Goal: Task Accomplishment & Management: Manage account settings

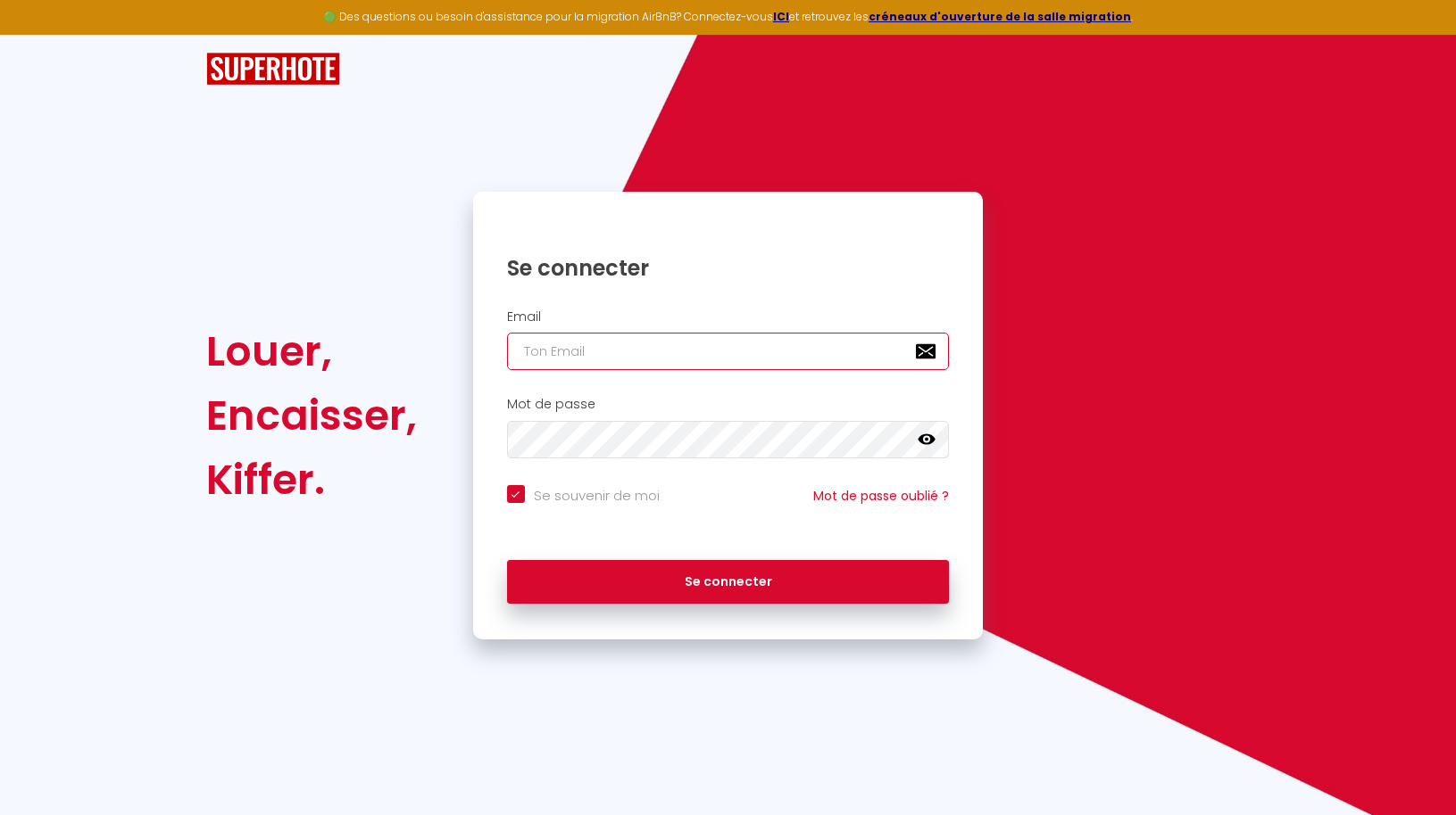
type input "[EMAIL_ADDRESS][PERSON_NAME][DOMAIN_NAME]"
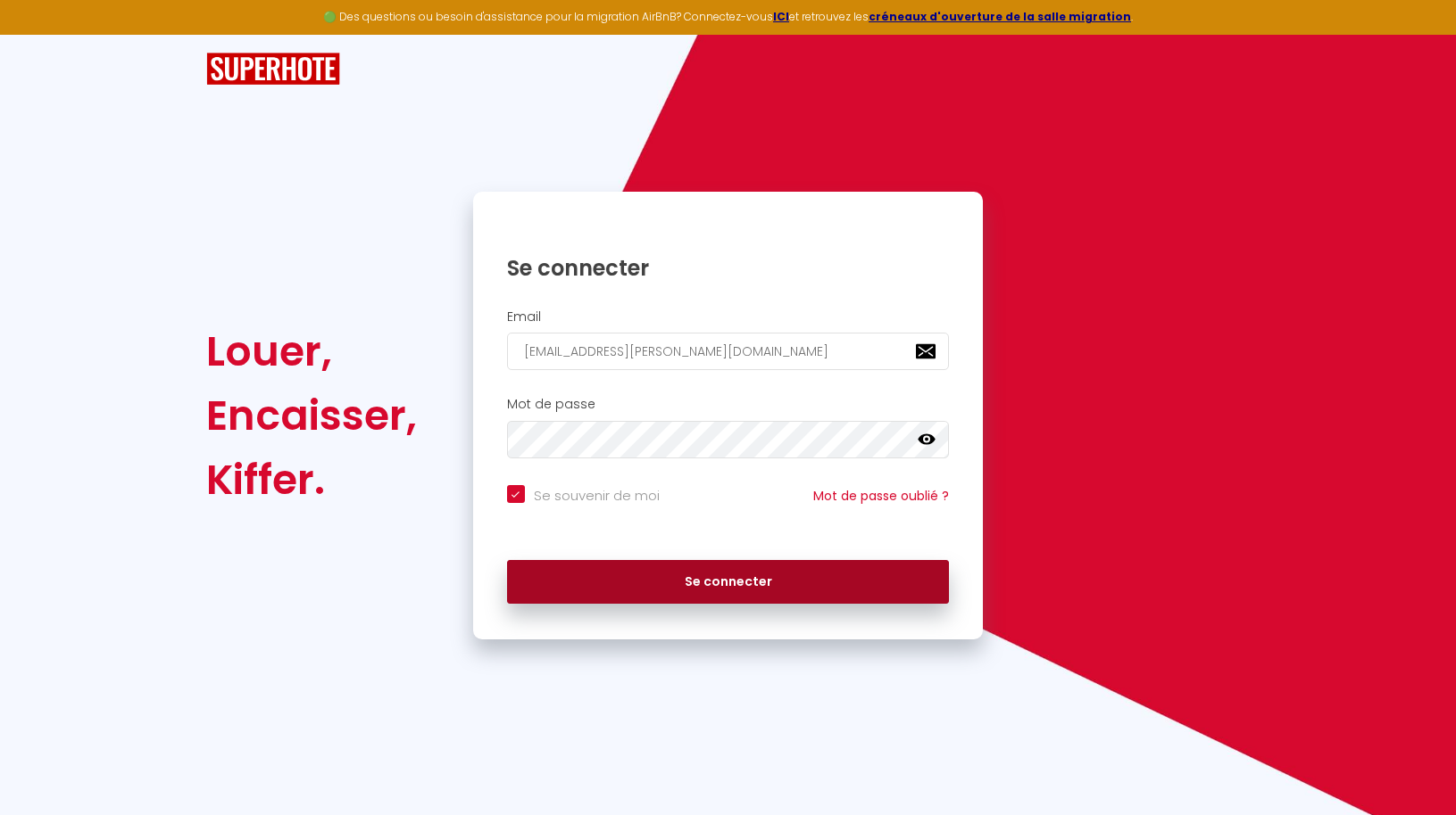
click at [674, 596] on button "Se connecter" at bounding box center [728, 583] width 442 height 44
checkbox input "true"
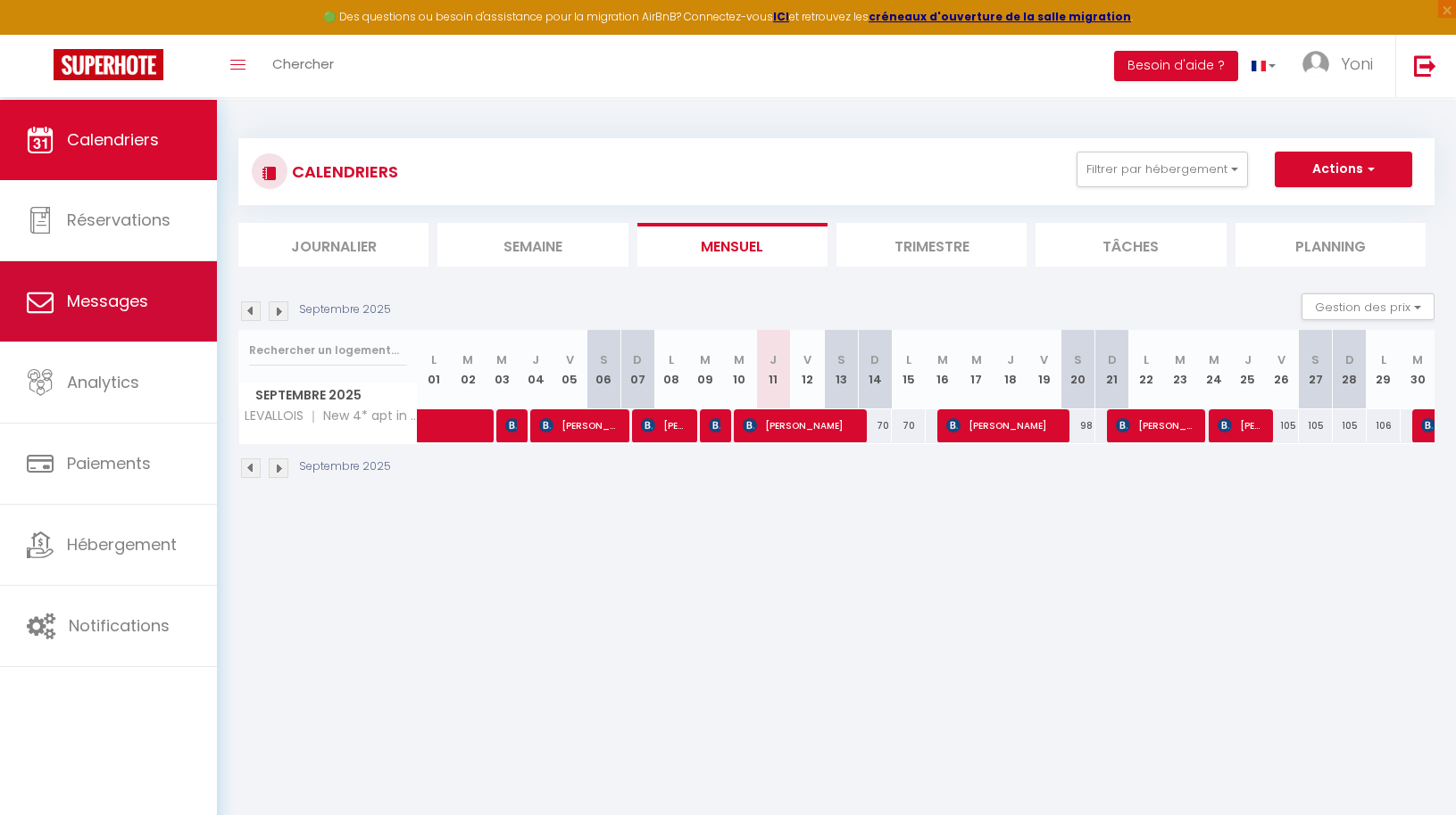
click at [144, 334] on link "Messages" at bounding box center [108, 302] width 217 height 80
select select "message"
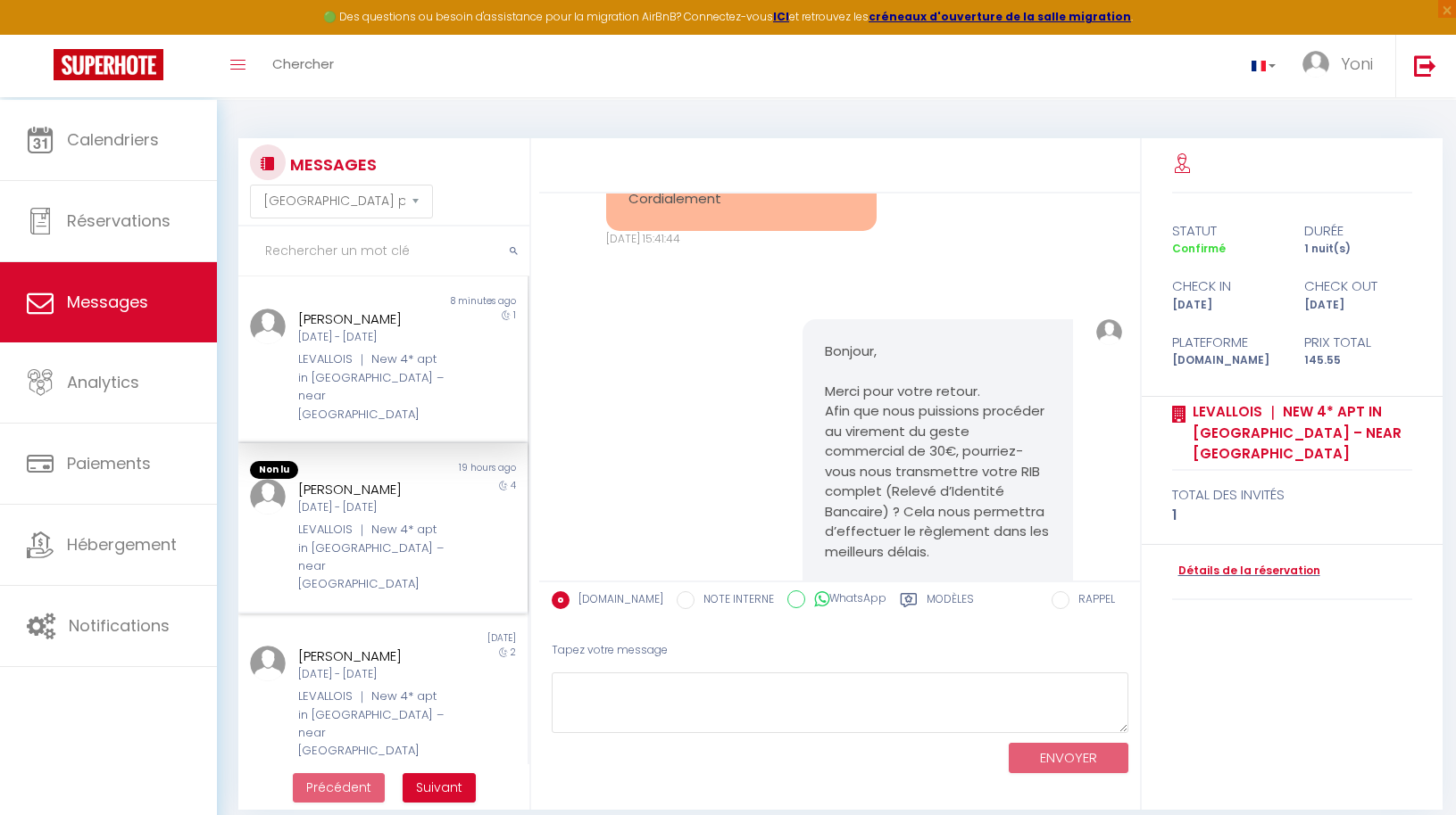
click at [381, 567] on div "LEVALLOIS ｜ New 4* apt in [GEOGRAPHIC_DATA] – near [GEOGRAPHIC_DATA]" at bounding box center [370, 557] width 145 height 73
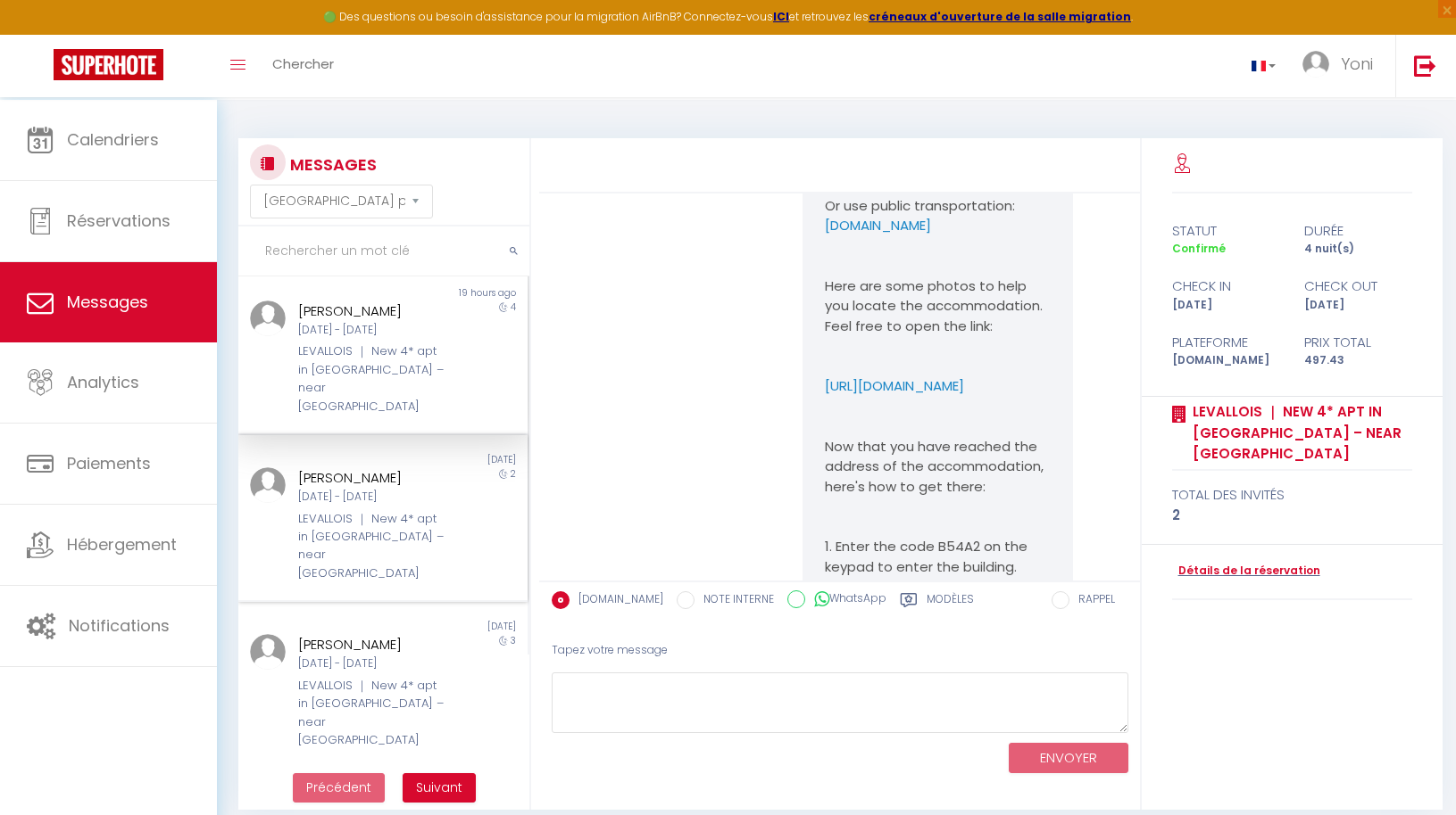
scroll to position [227, 0]
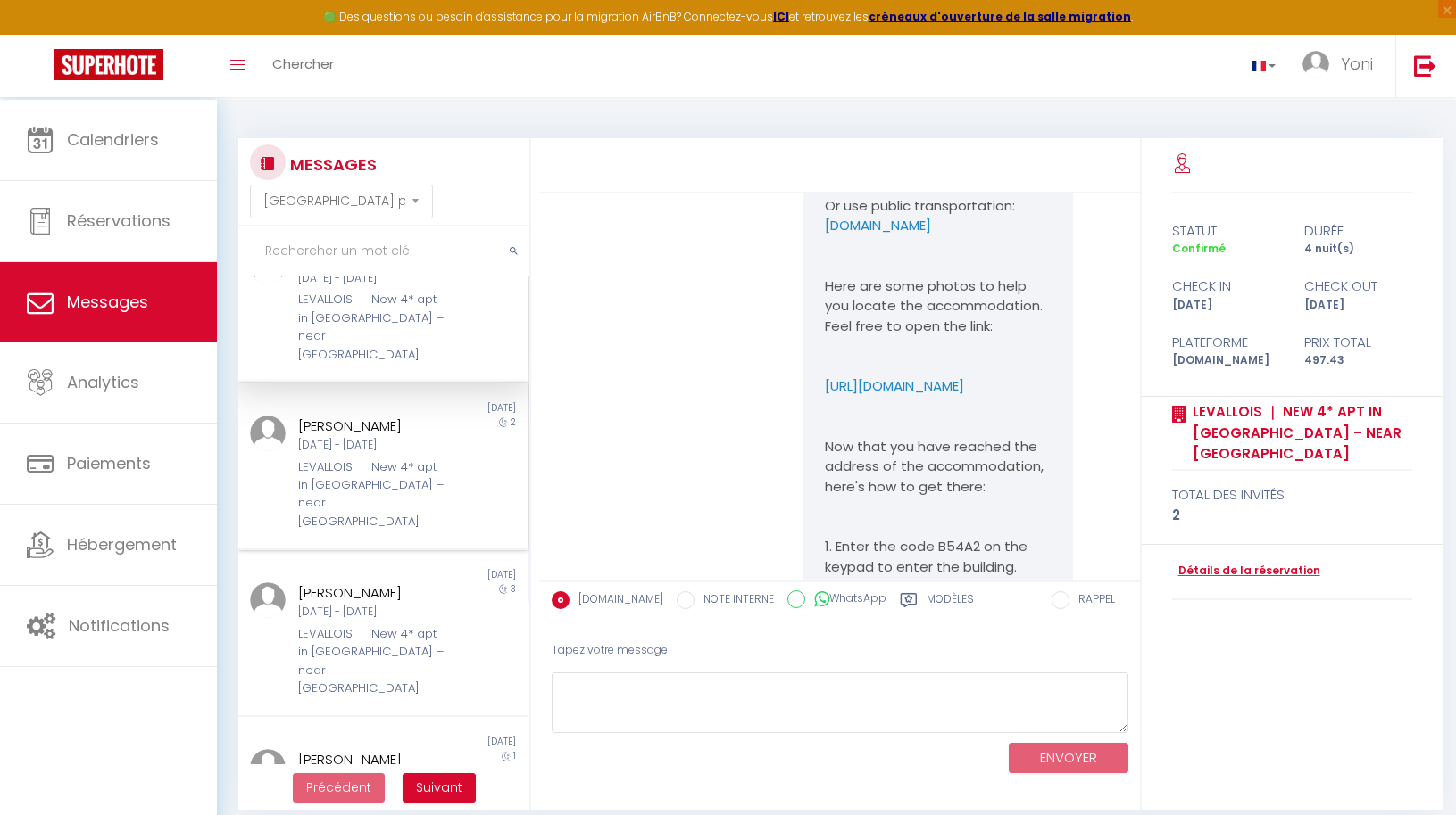
click at [357, 532] on div "LEVALLOIS ｜ New 4* apt in [GEOGRAPHIC_DATA] – near [GEOGRAPHIC_DATA]" at bounding box center [370, 495] width 145 height 73
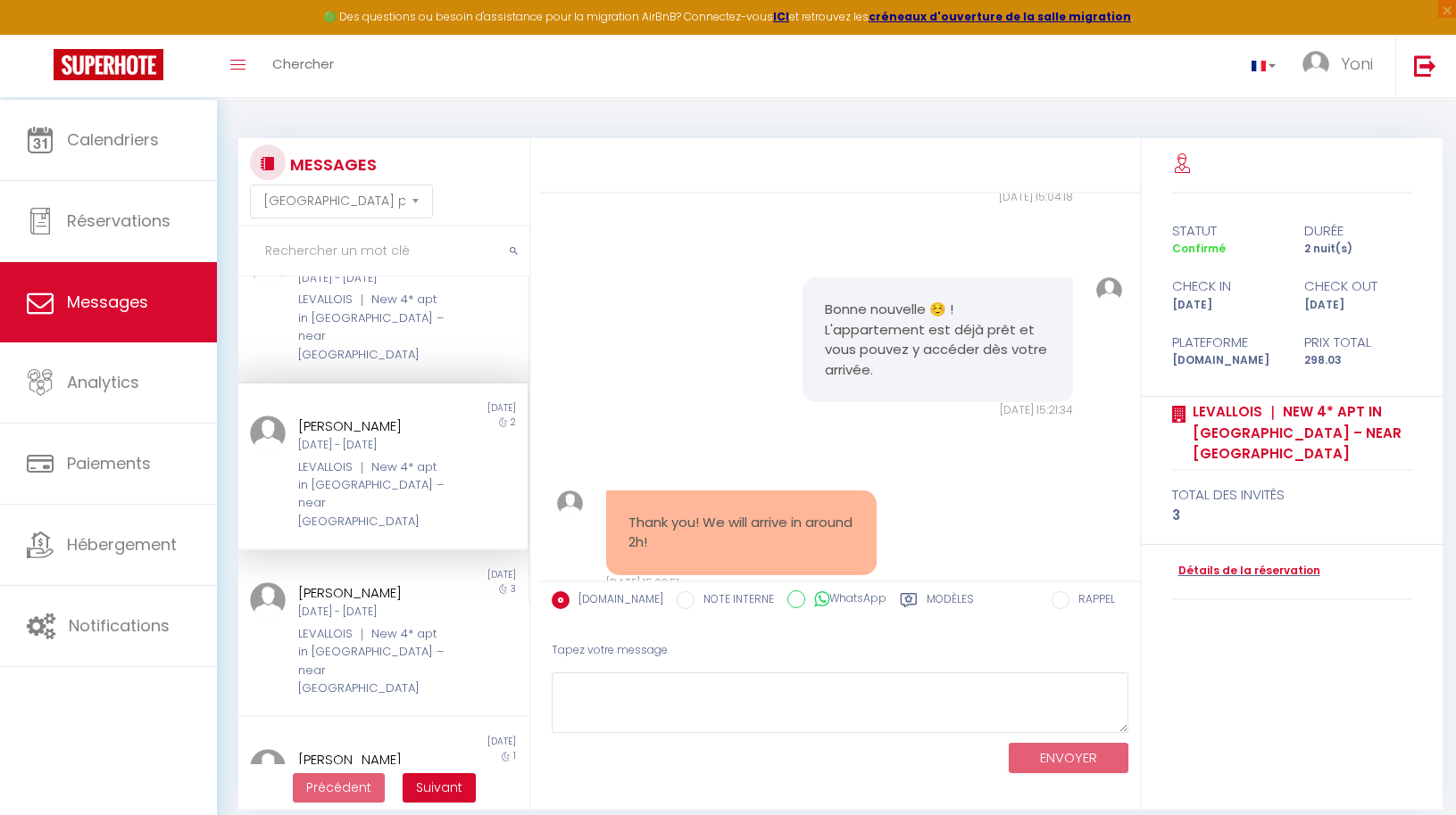
scroll to position [6567, 0]
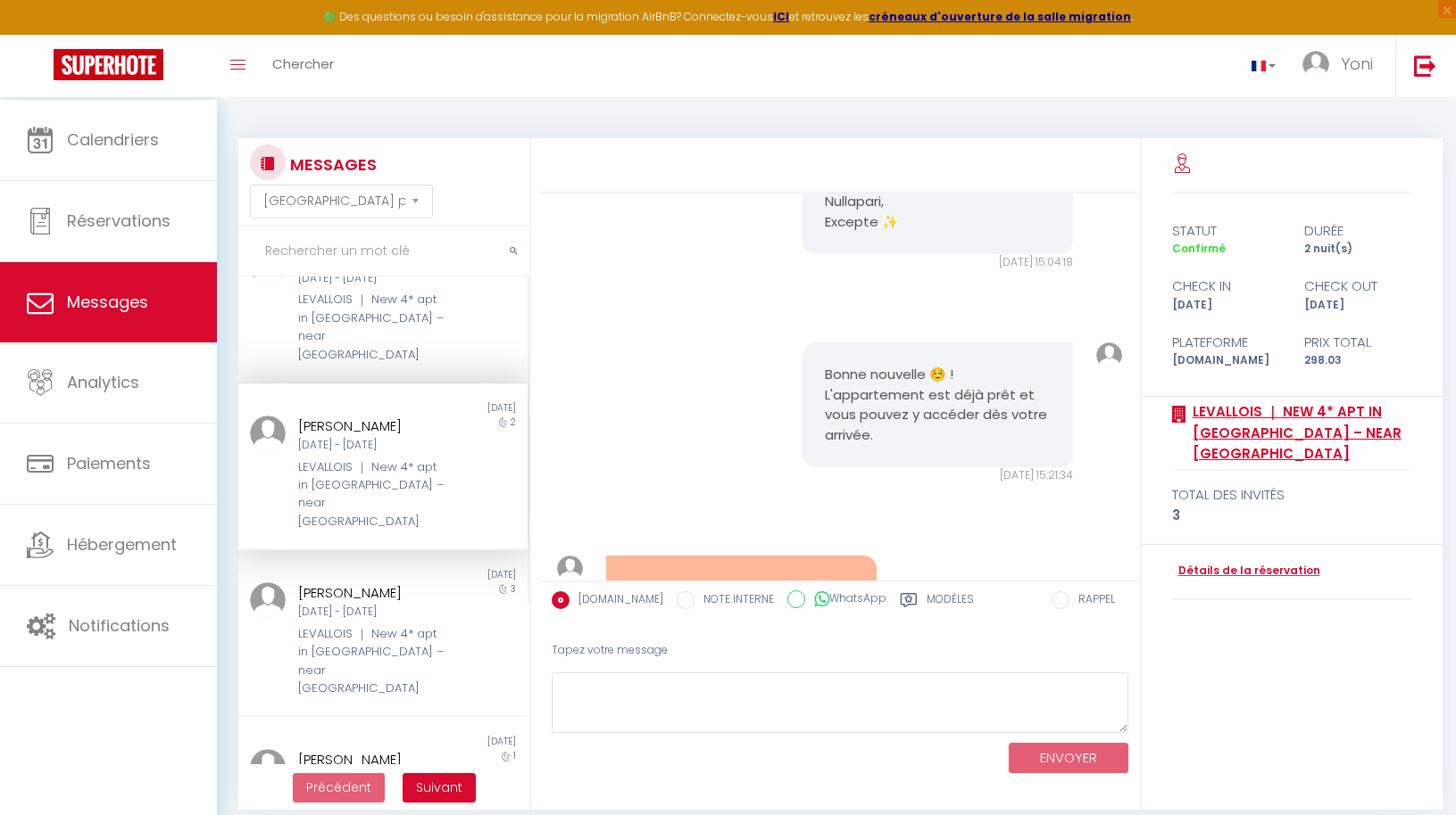
click at [1220, 439] on link "LEVALLOIS ｜ New 4* apt in [GEOGRAPHIC_DATA] – near [GEOGRAPHIC_DATA]" at bounding box center [1300, 433] width 227 height 63
select select "3"
select select "2"
select select "1"
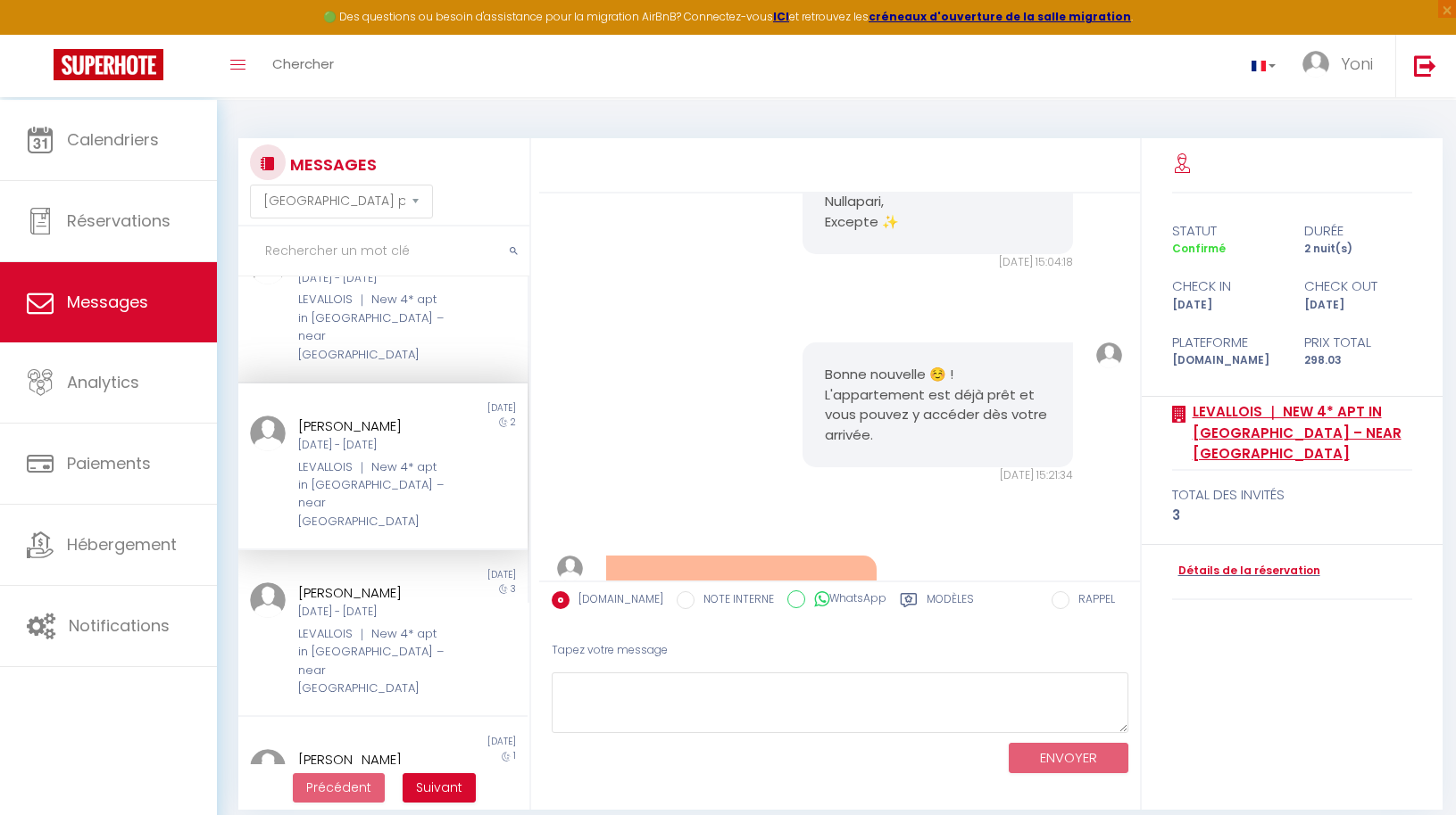
select select "28"
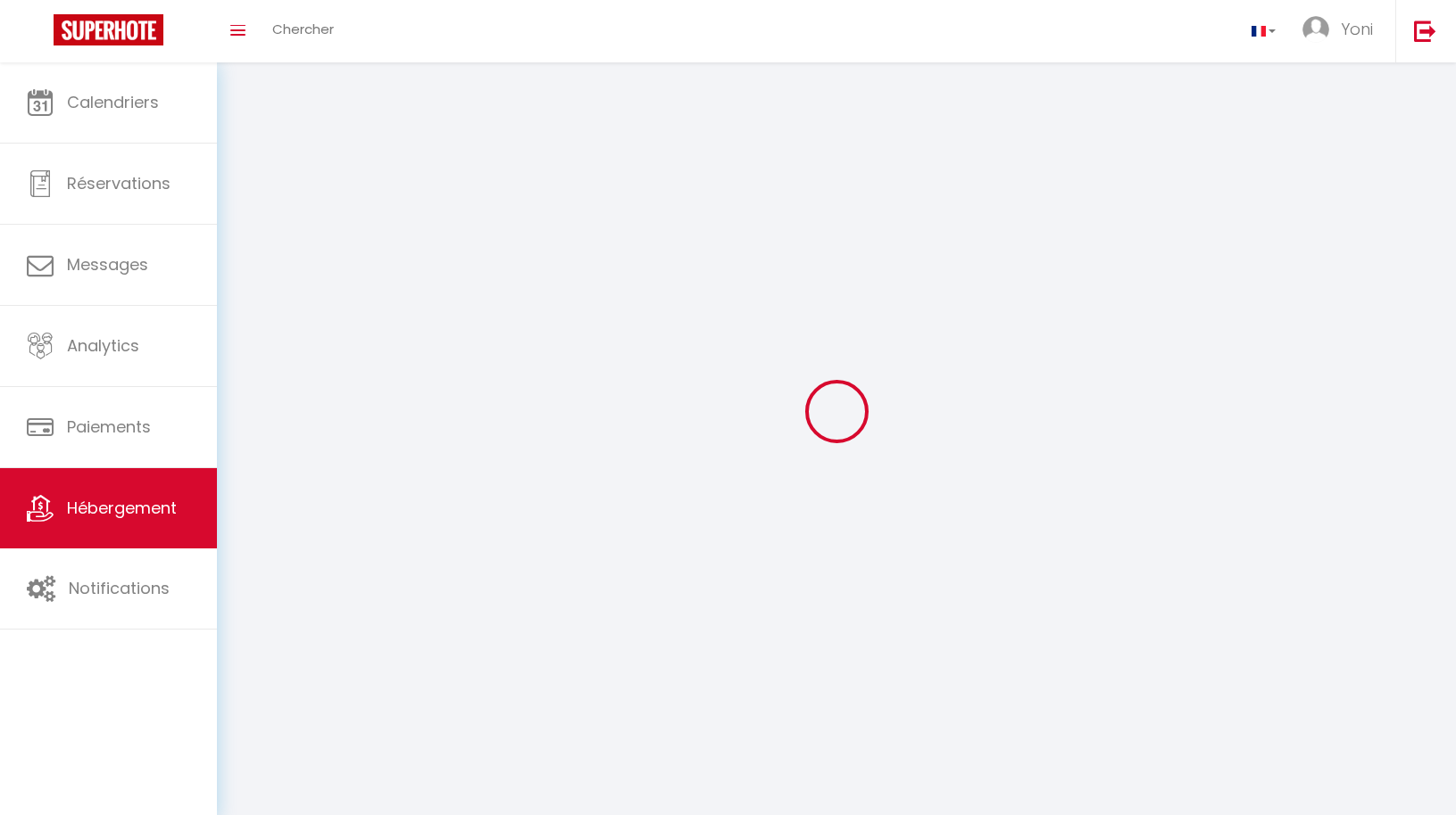
select select
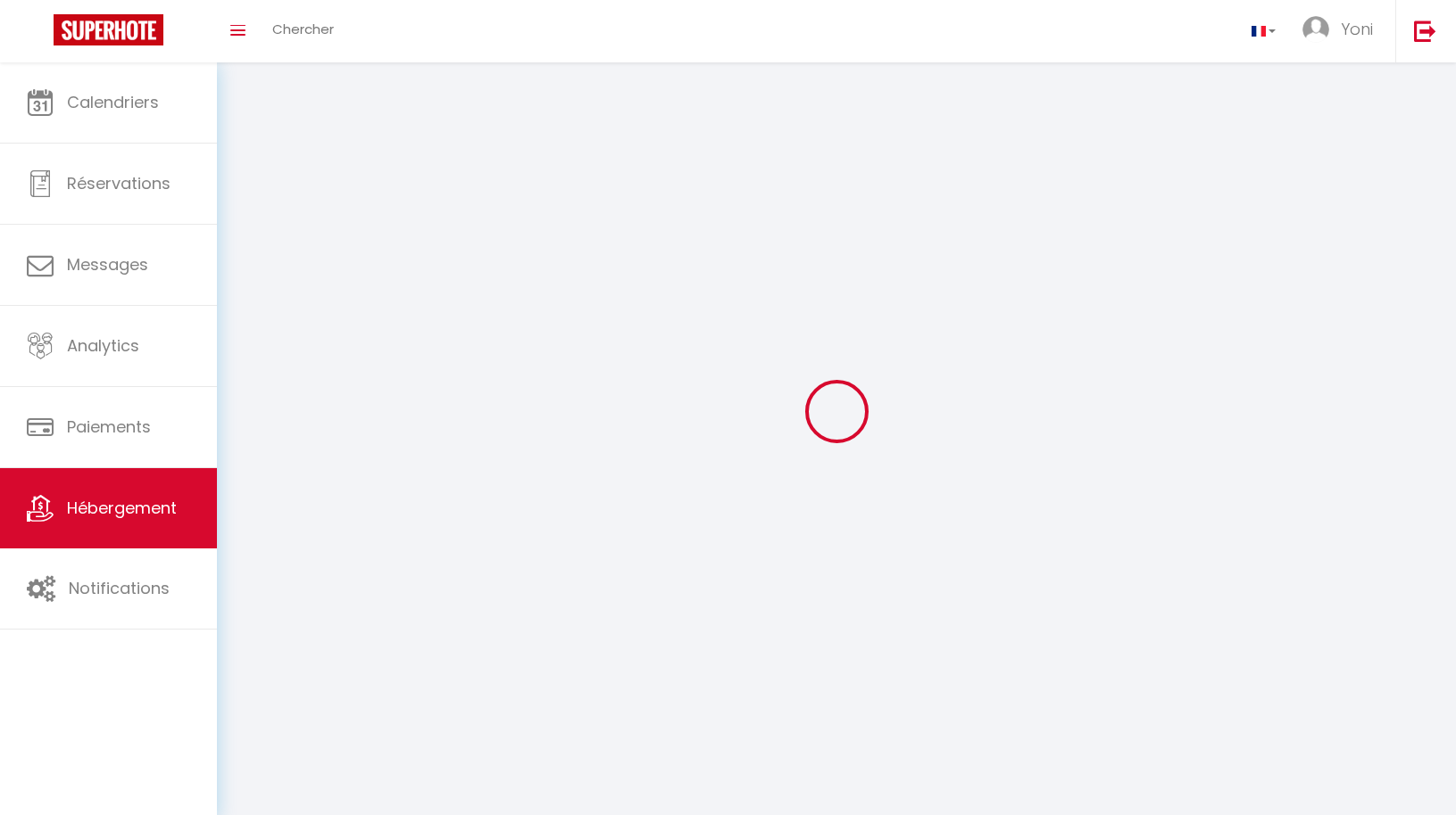
select select
checkbox input "false"
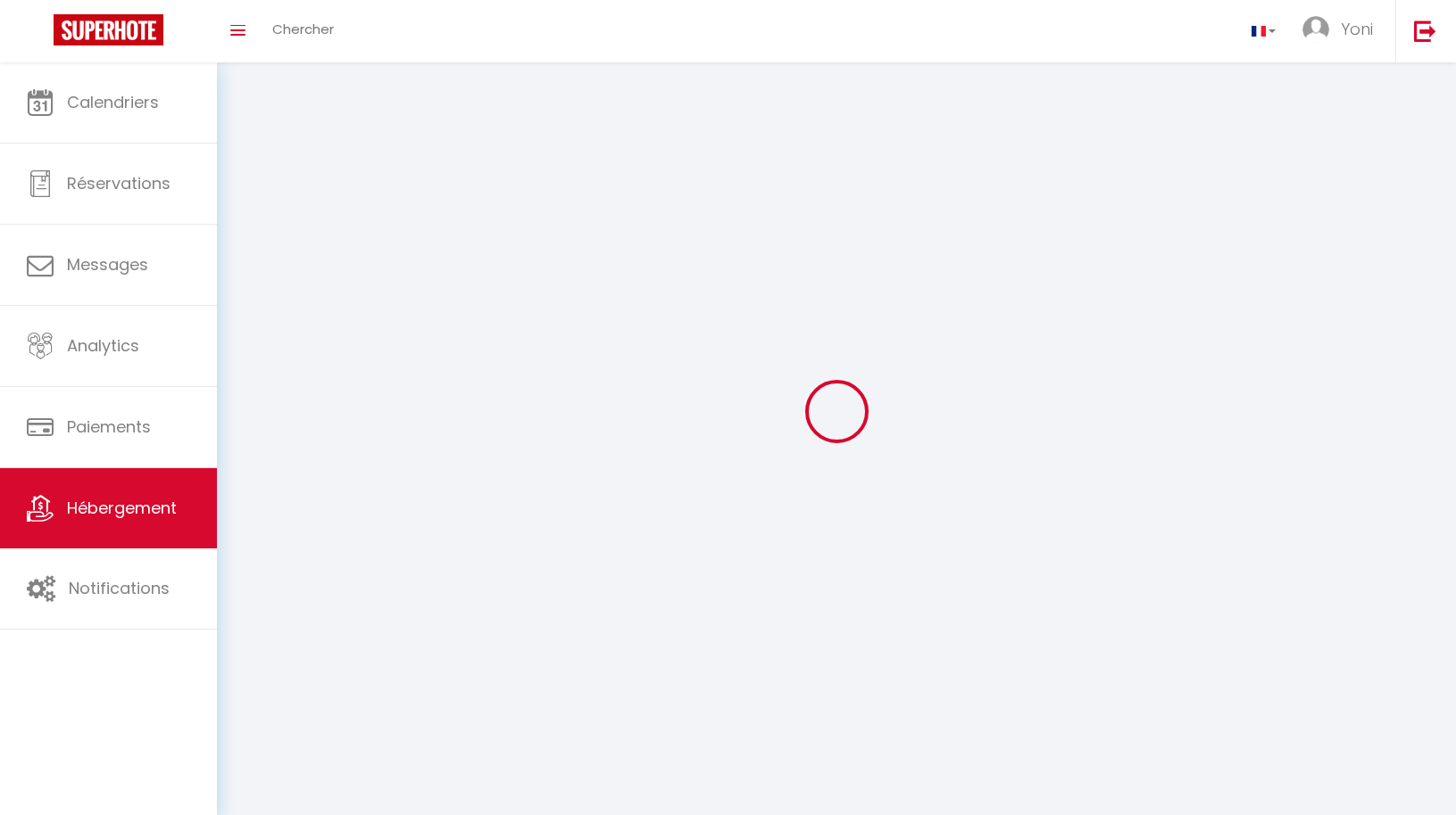
select select
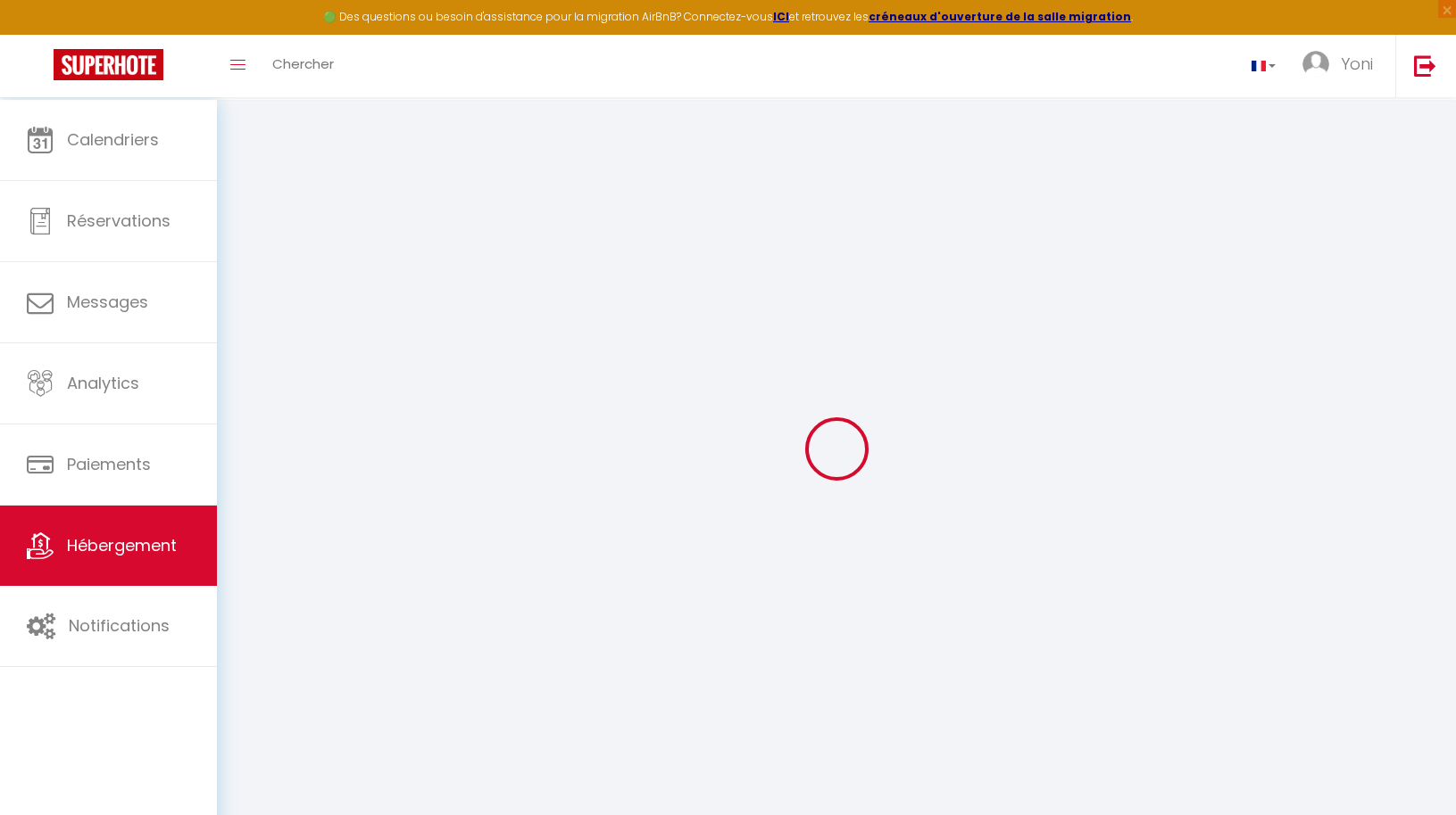
select select
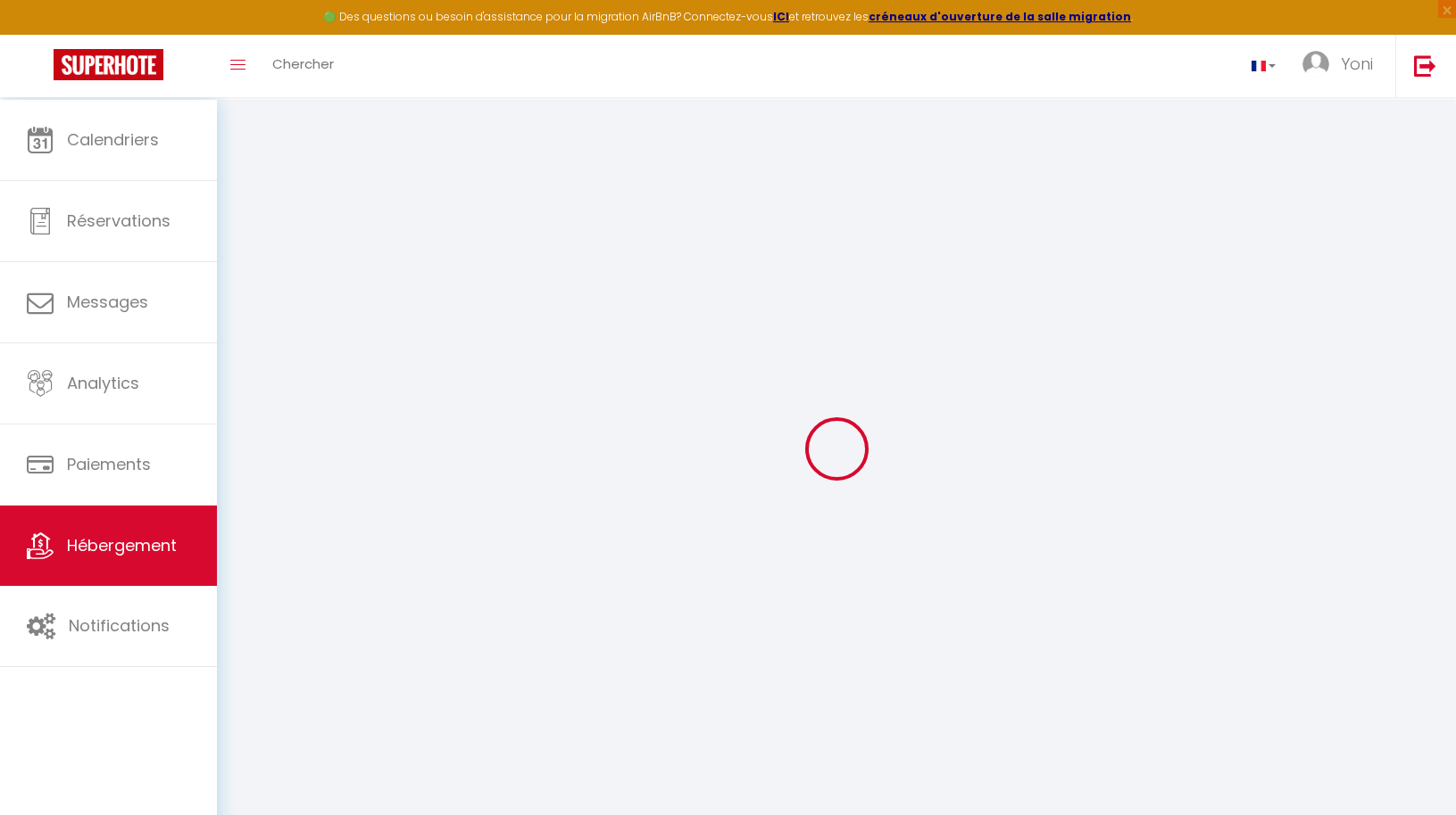
select select
checkbox input "false"
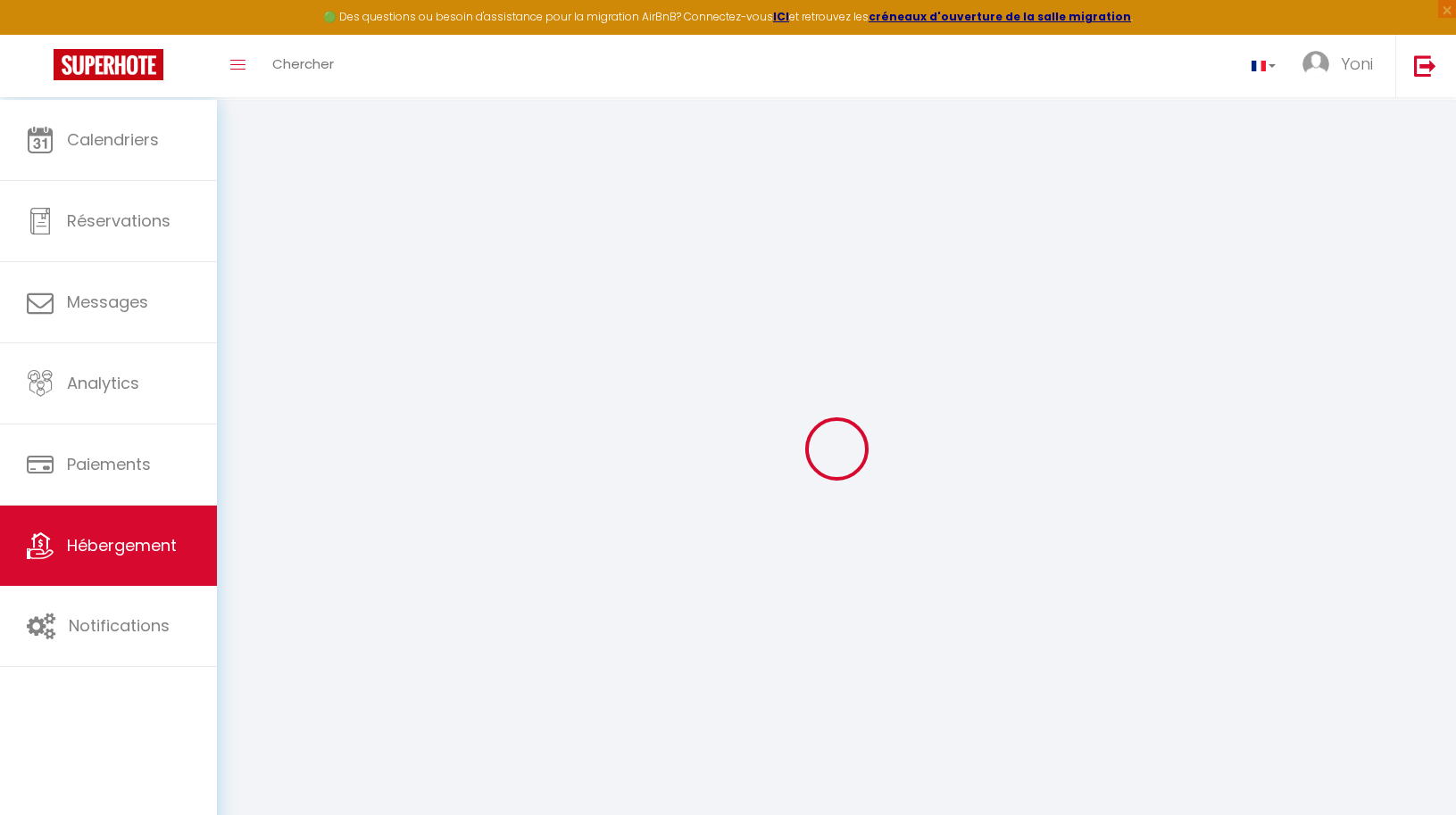
select select
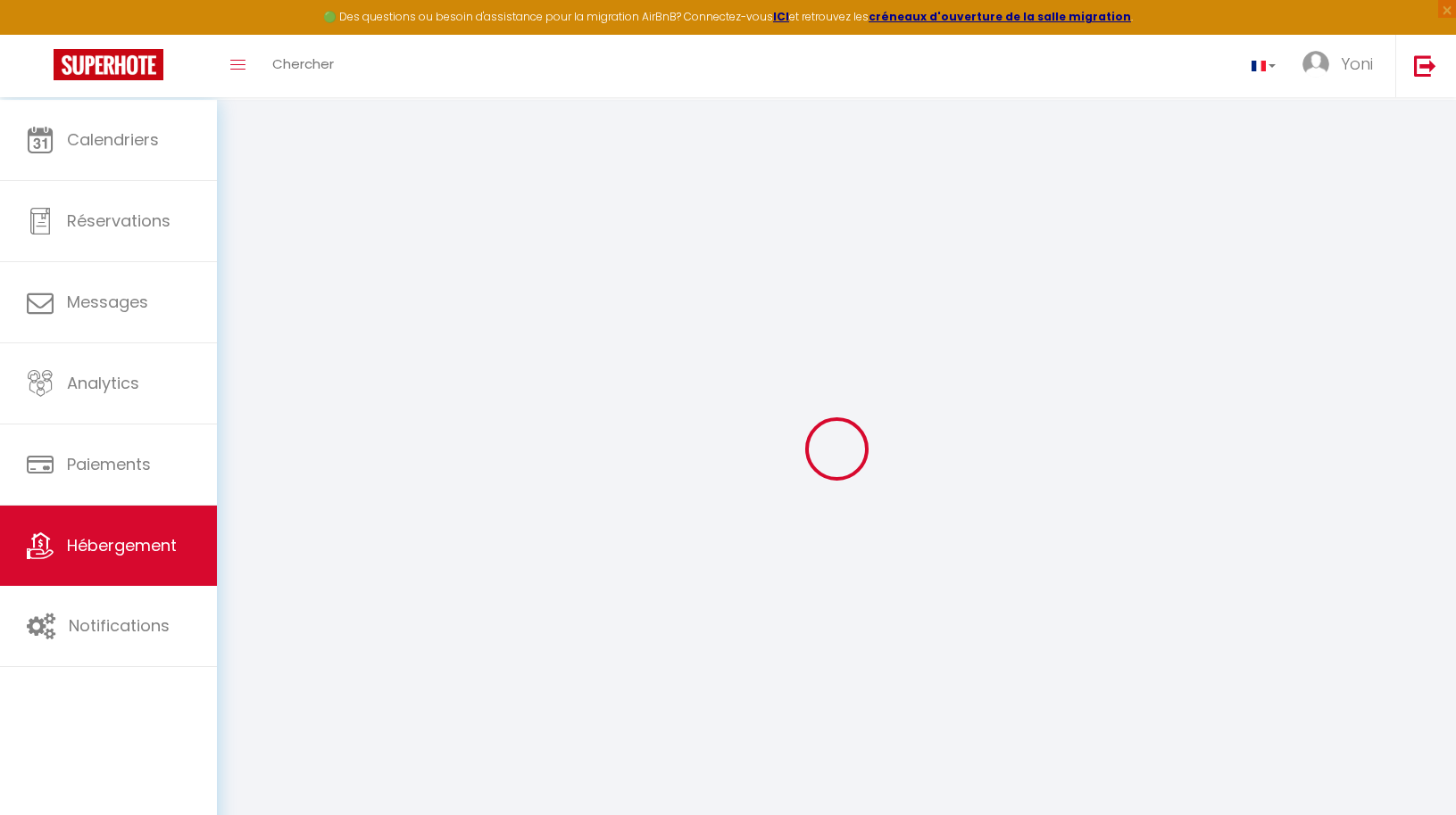
select select
checkbox input "false"
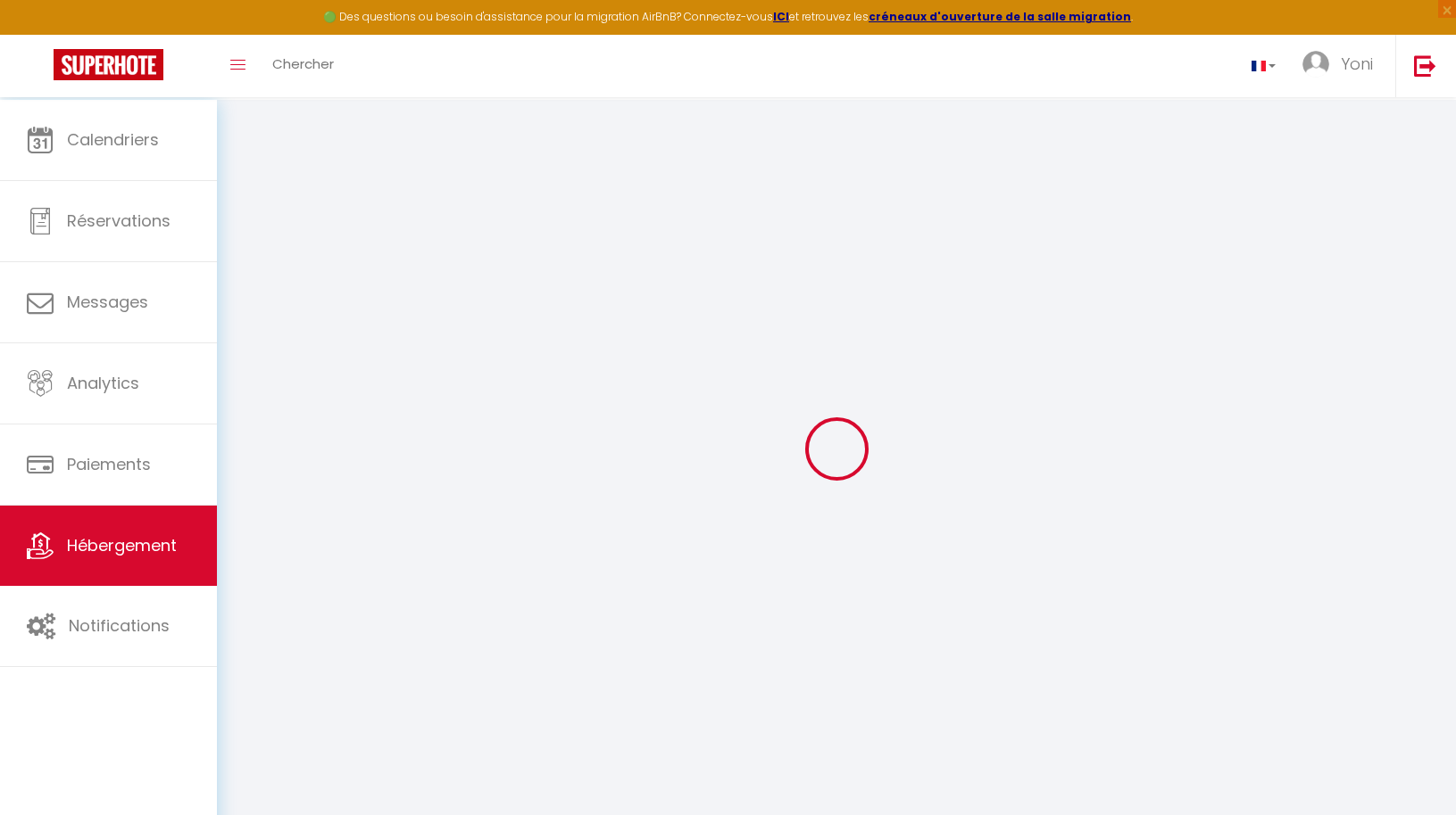
checkbox input "false"
select select
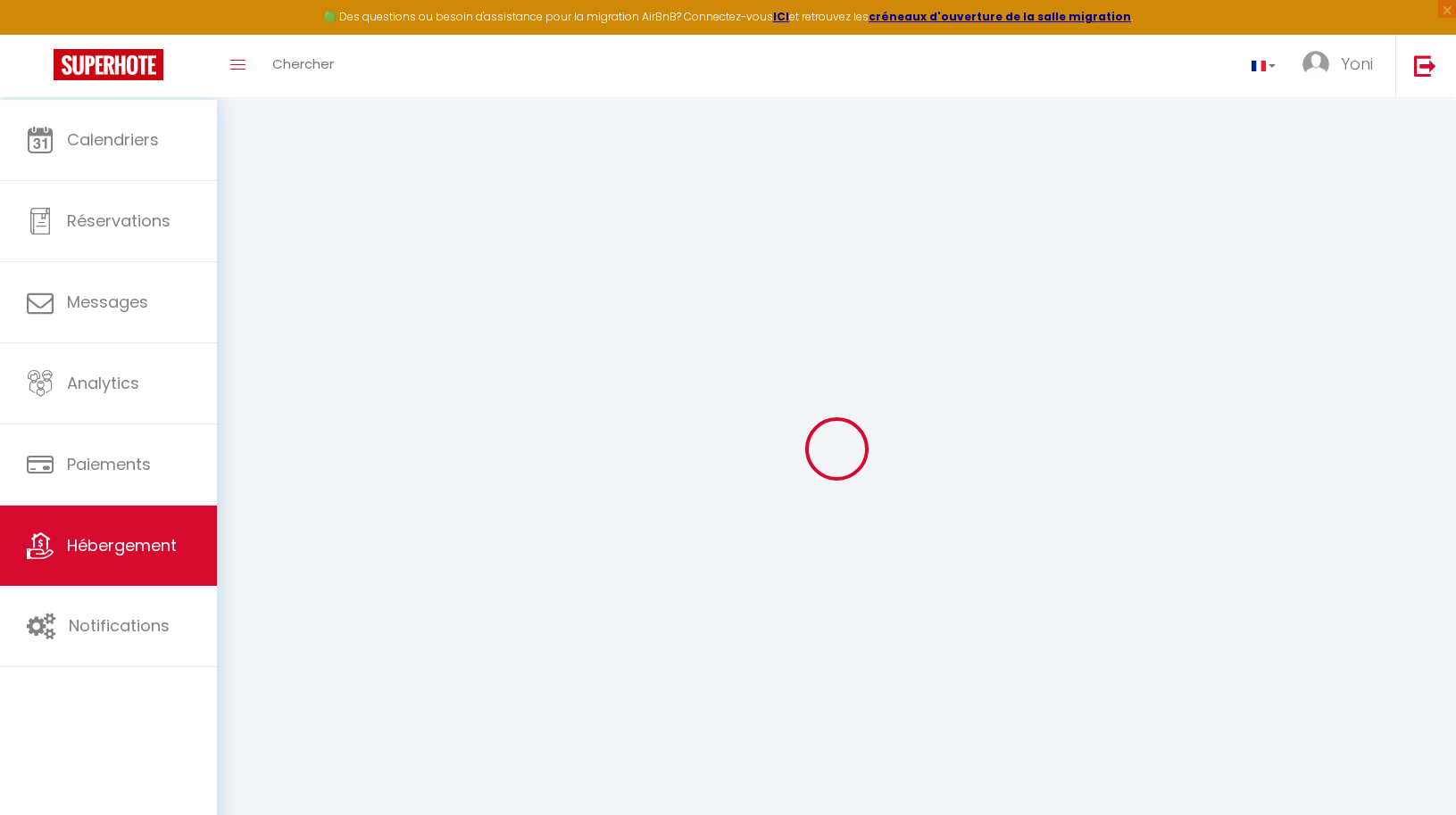
select select
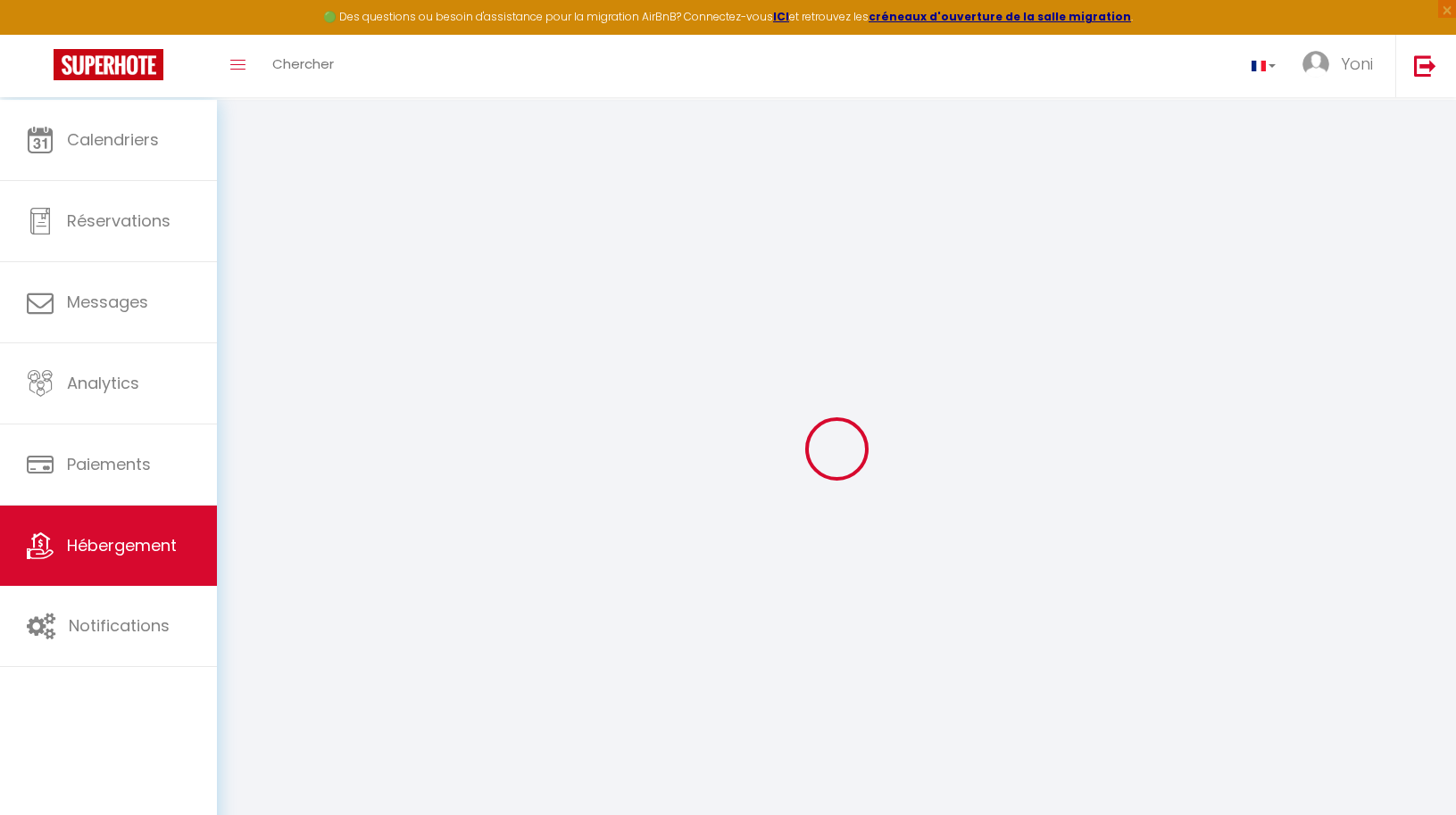
checkbox input "false"
select select
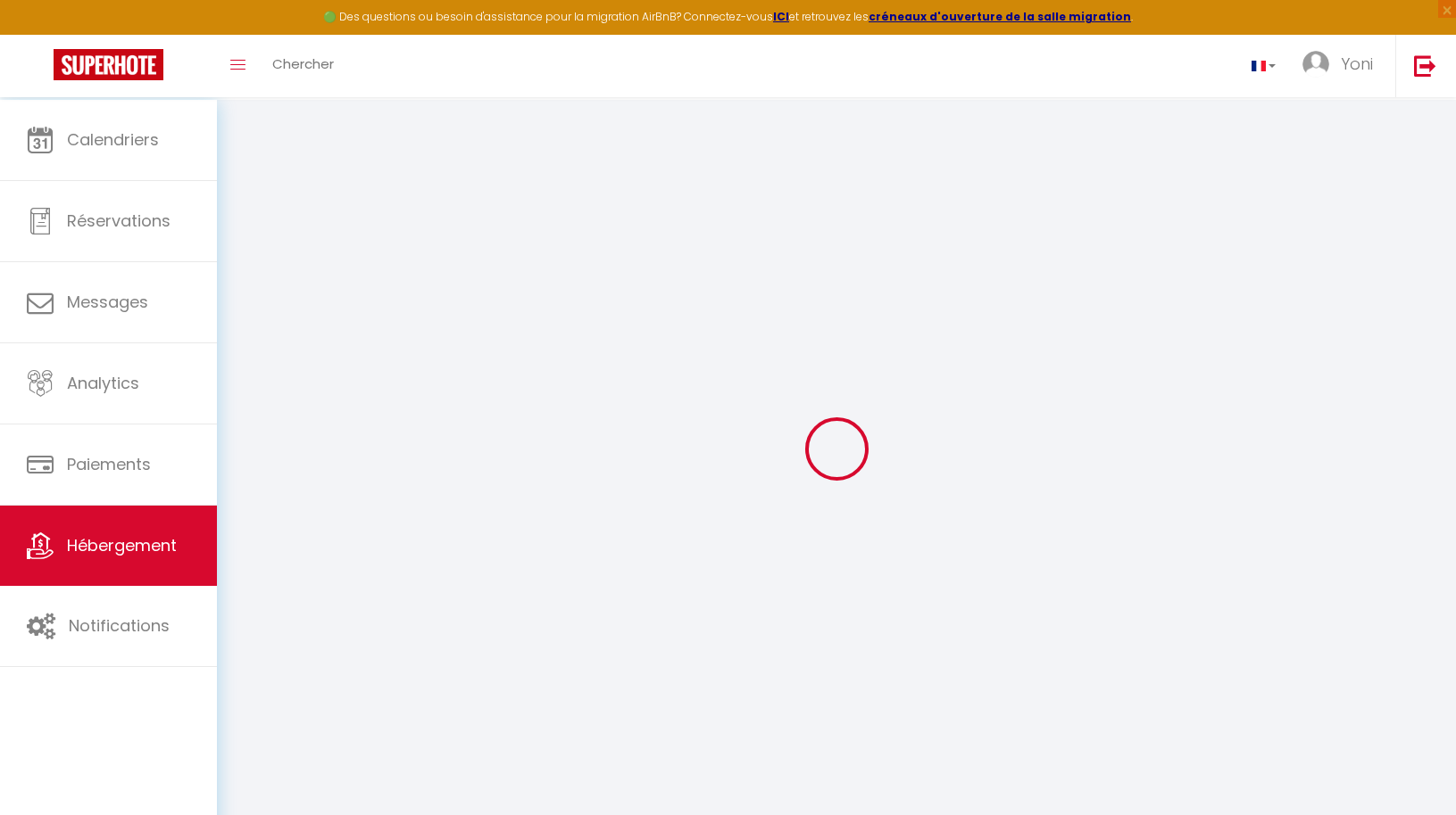
select select
checkbox input "false"
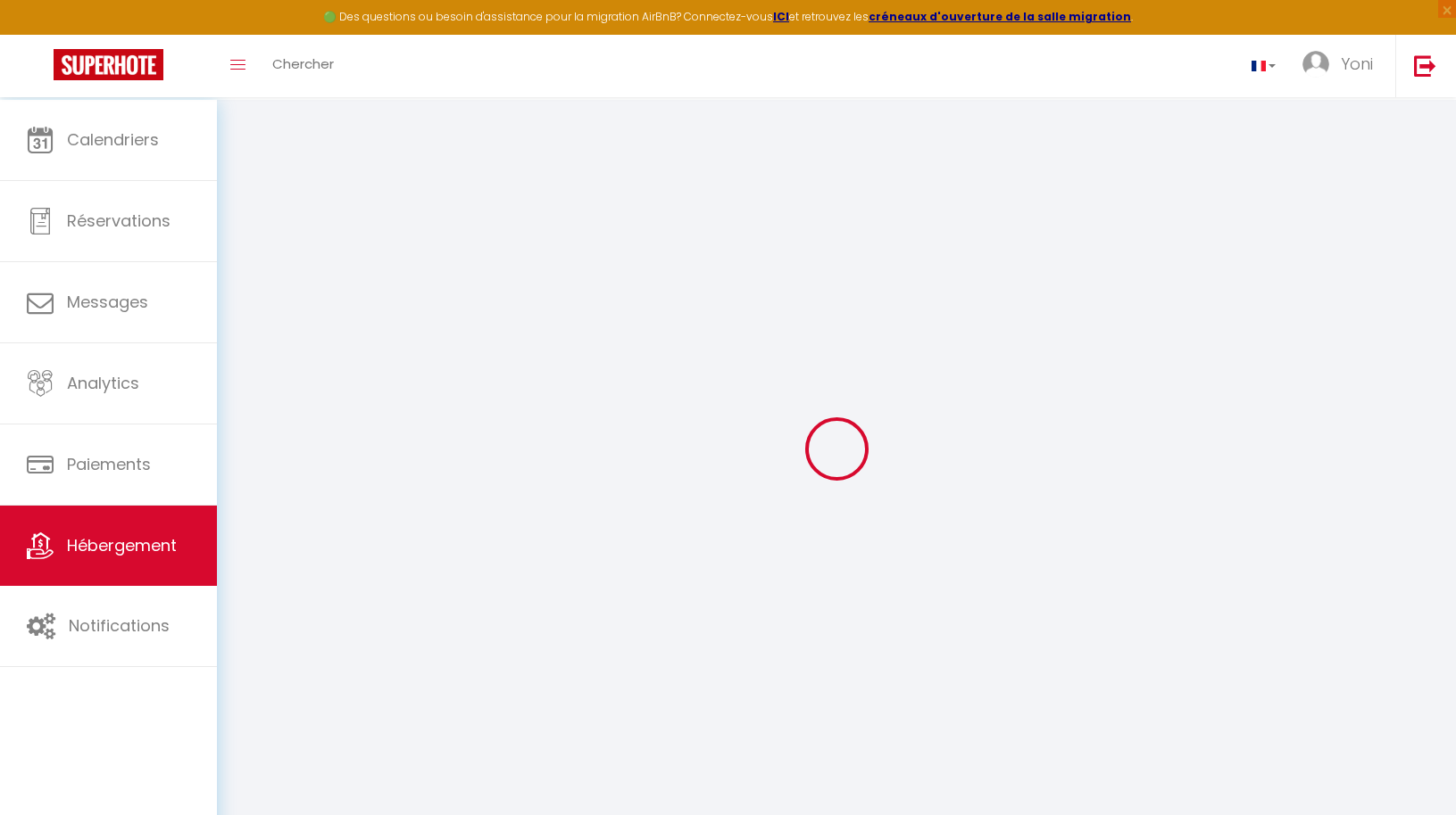
checkbox input "false"
select select
checkbox input "false"
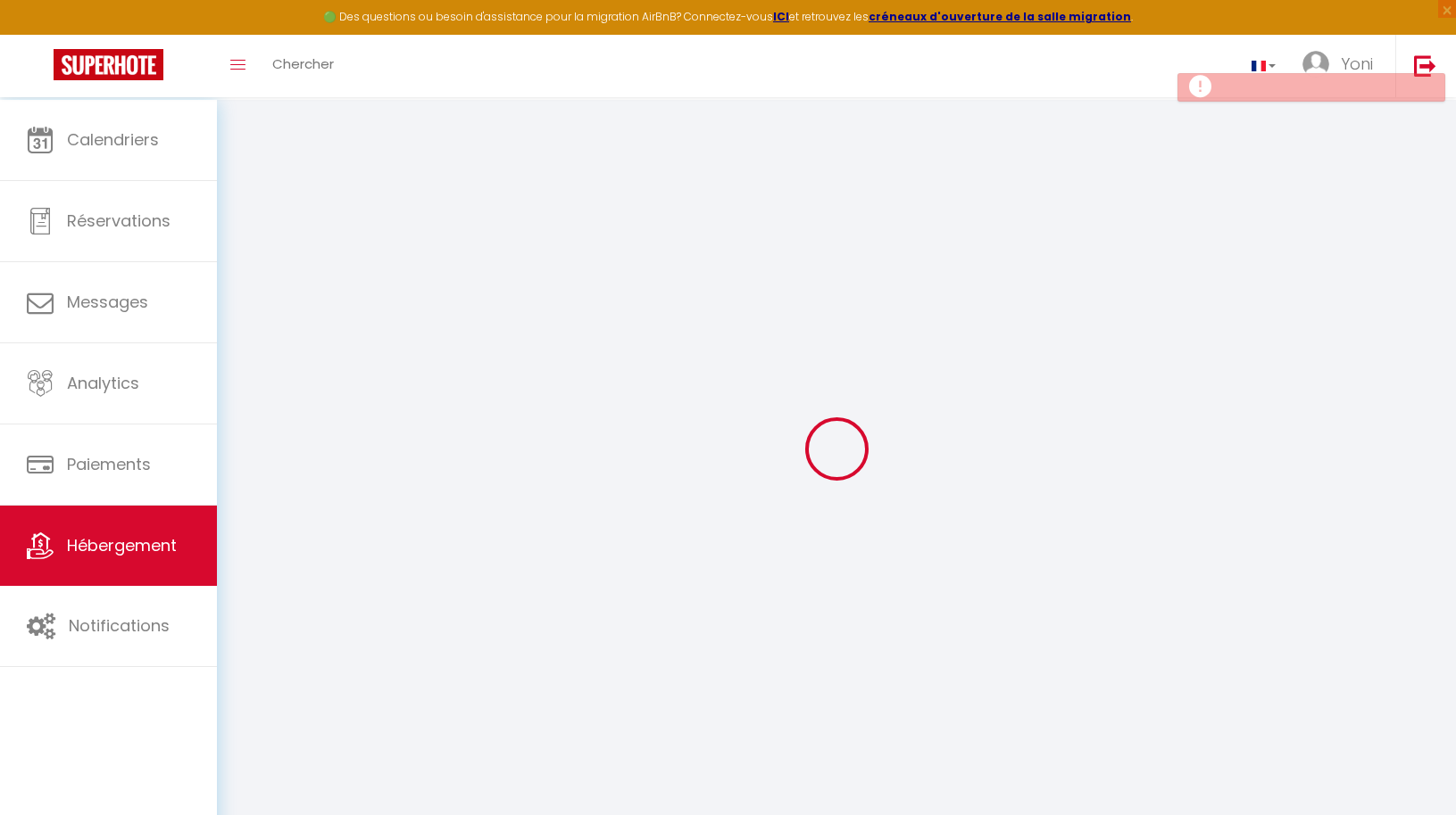
checkbox input "false"
select select
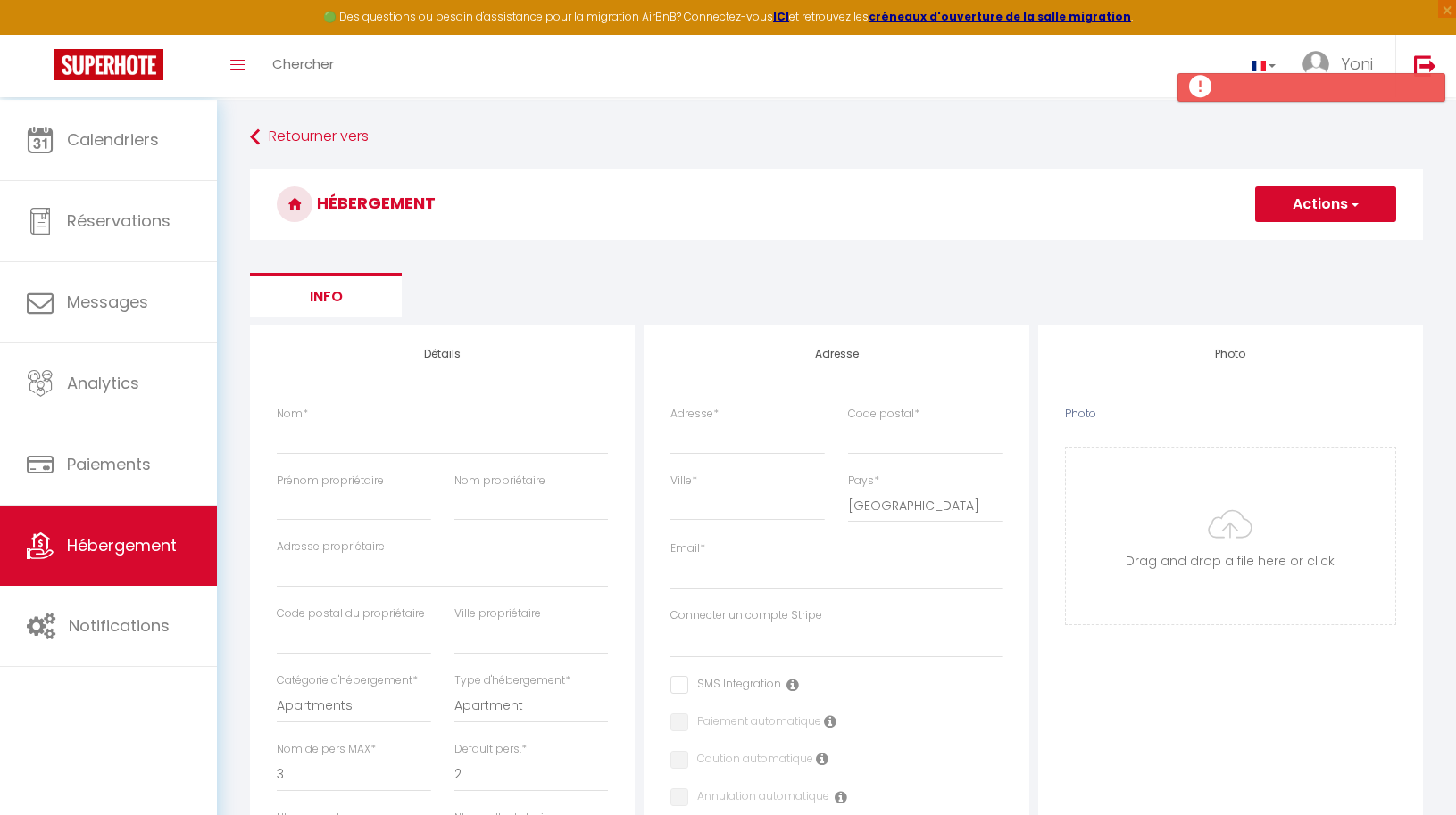
click at [1324, 205] on button "Actions" at bounding box center [1325, 204] width 141 height 36
click at [911, 221] on h3 "HÉBERGEMENT" at bounding box center [836, 204] width 1173 height 71
click at [138, 546] on span "Hébergement" at bounding box center [121, 546] width 110 height 22
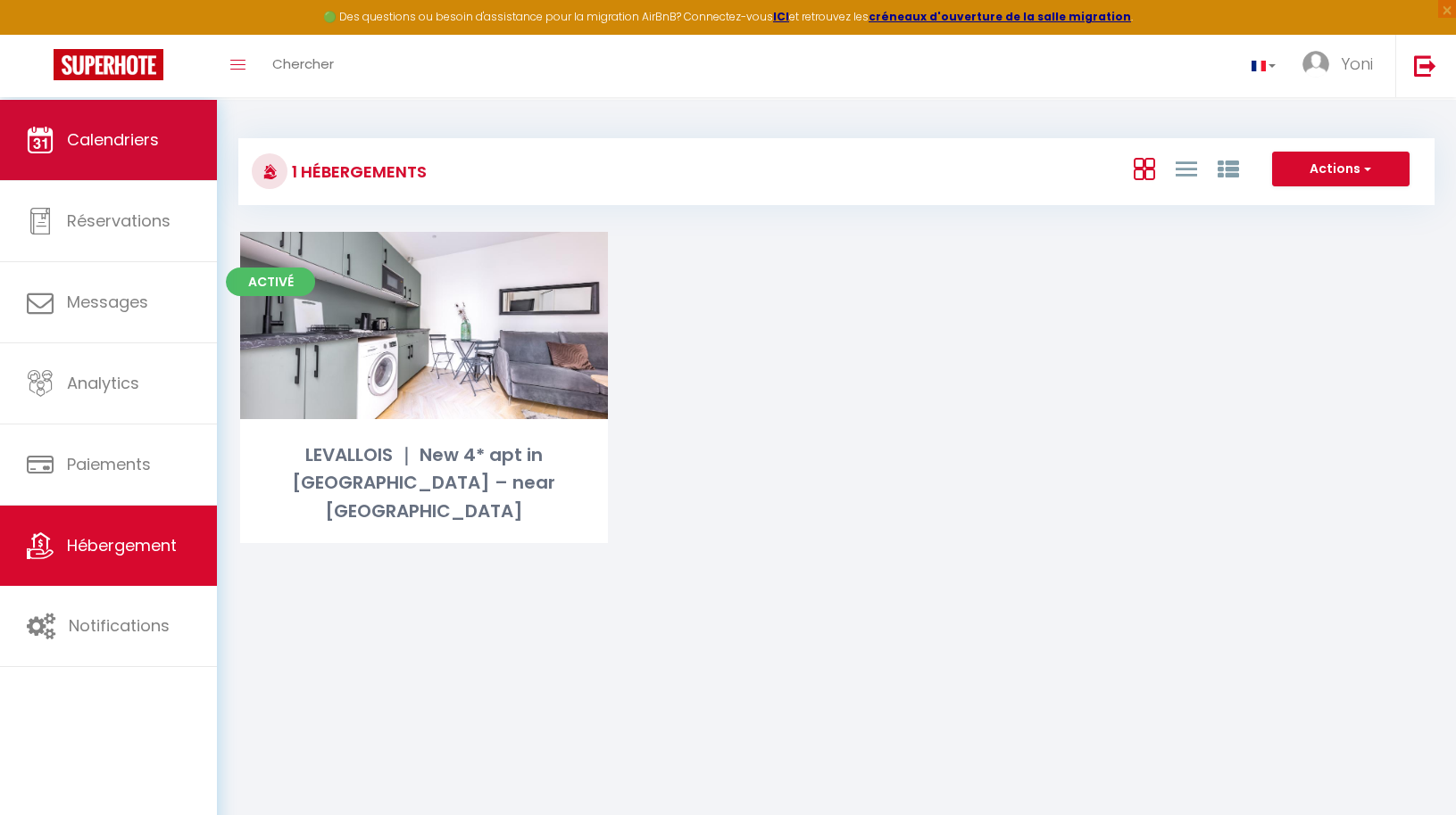
click at [132, 137] on span "Calendriers" at bounding box center [112, 140] width 92 height 22
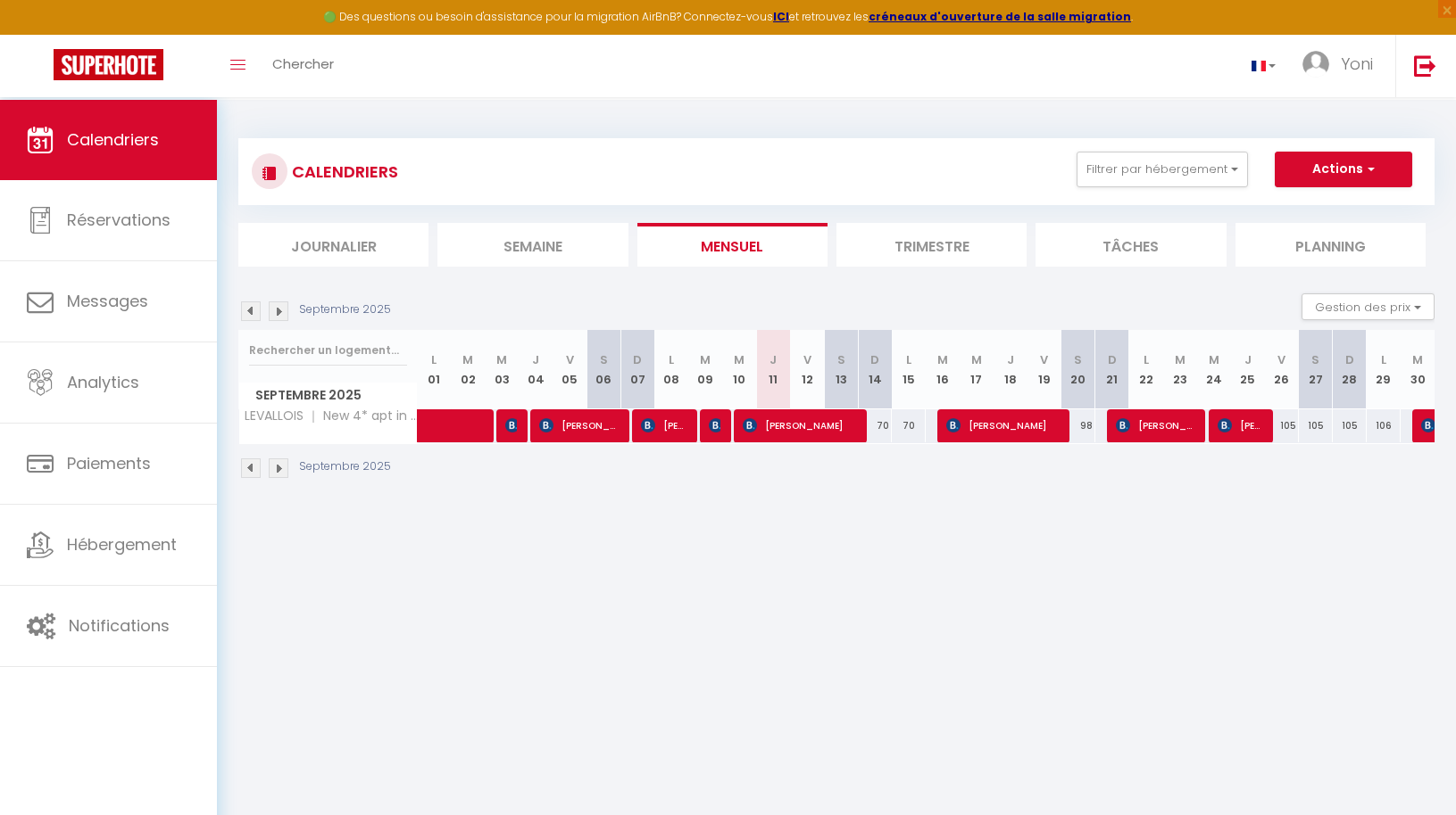
click at [594, 256] on li "Semaine" at bounding box center [532, 244] width 190 height 43
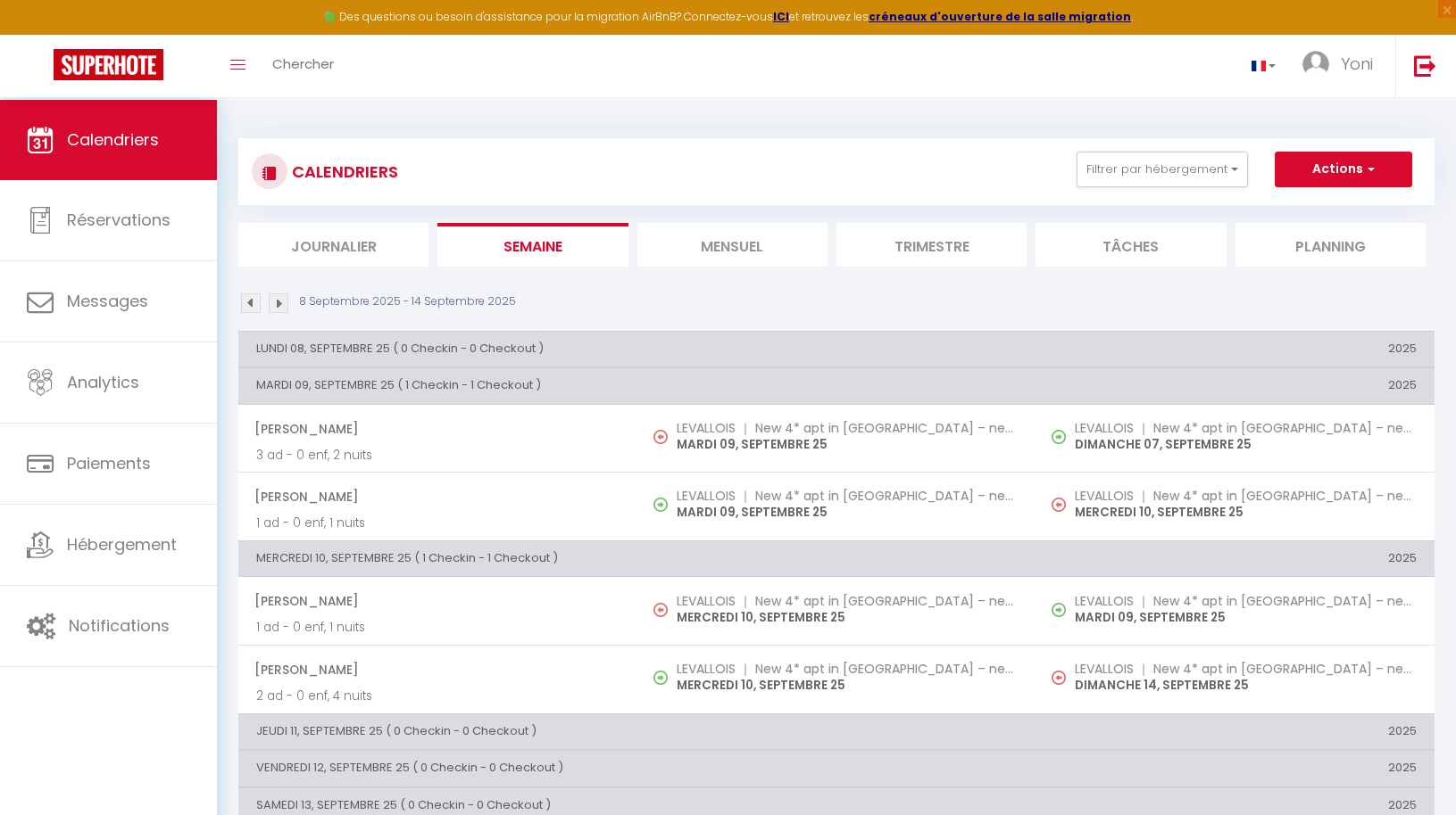
click at [752, 257] on li "Mensuel" at bounding box center [732, 244] width 190 height 43
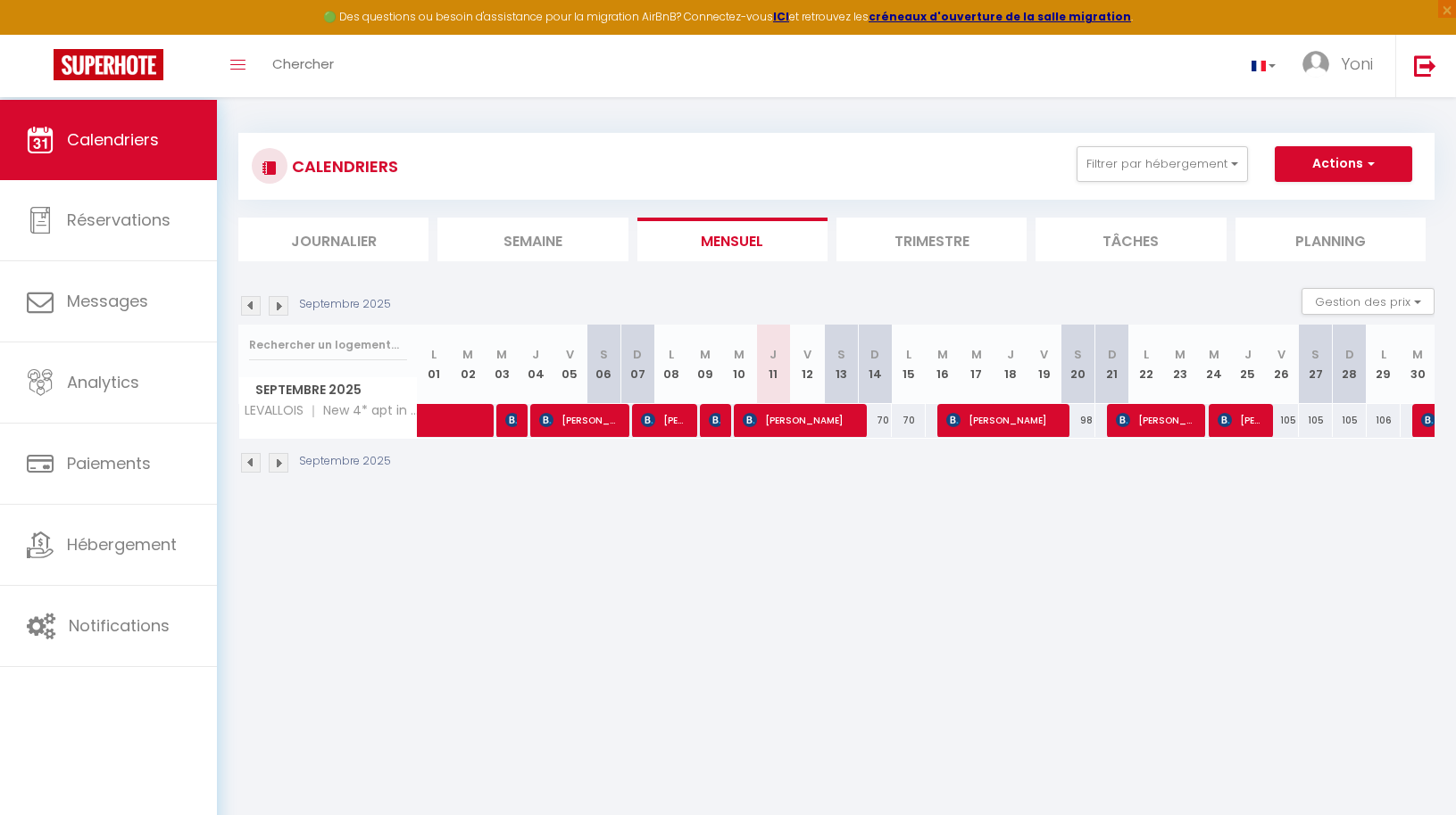
scroll to position [5, 0]
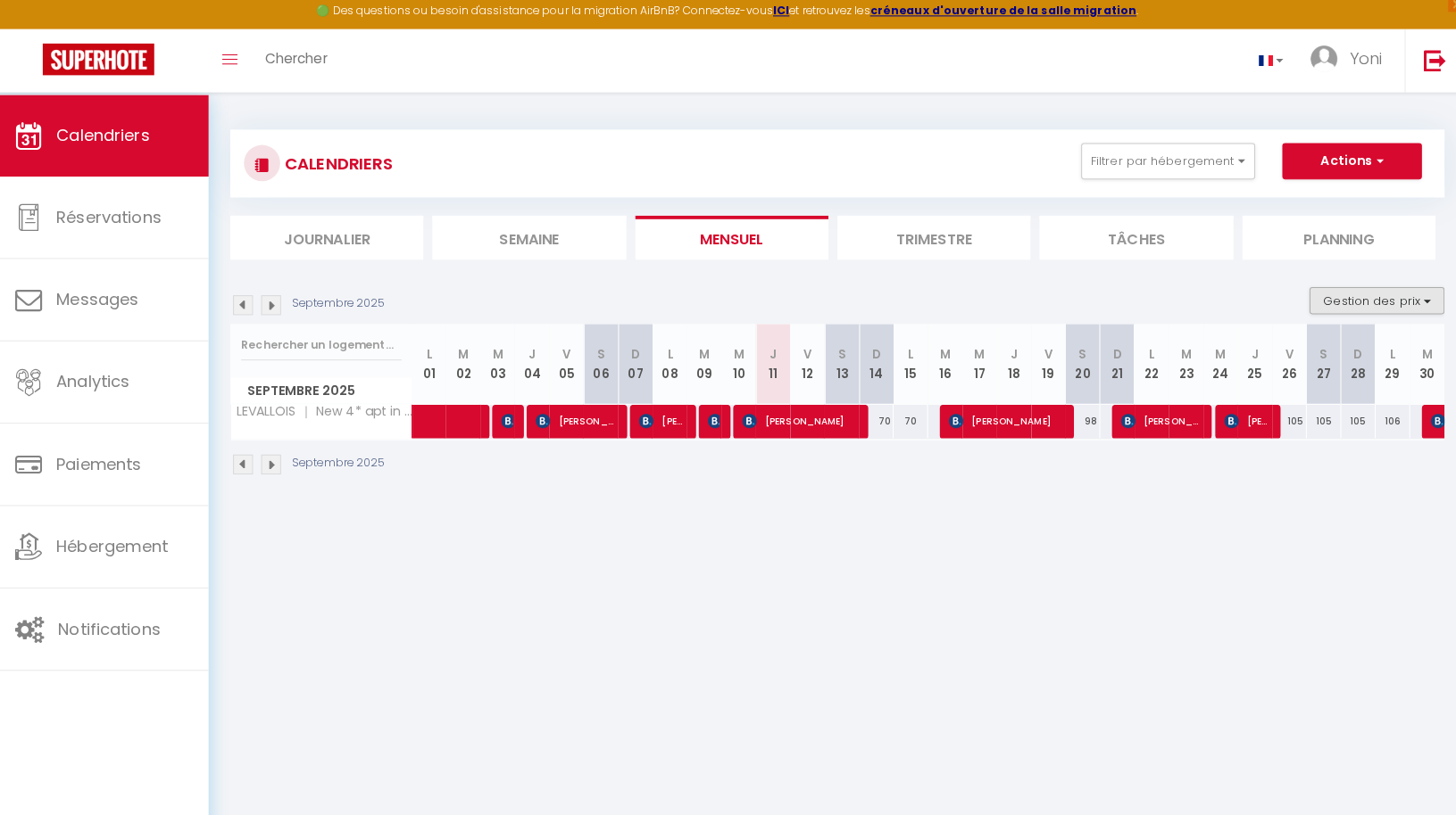
click at [1343, 290] on button "Gestion des prix" at bounding box center [1368, 302] width 133 height 27
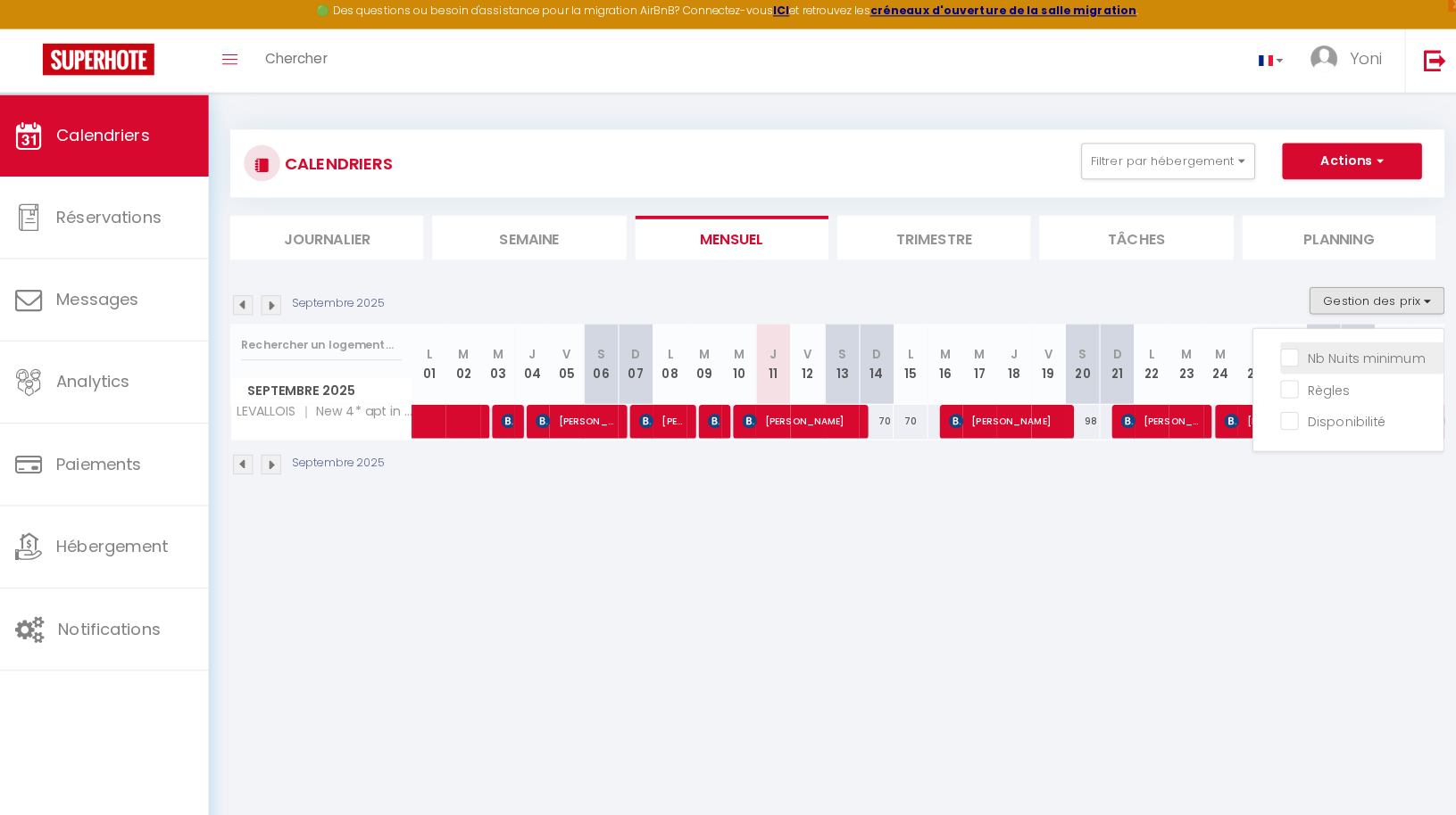
click at [1326, 349] on input "Nb Nuits minimum" at bounding box center [1353, 357] width 161 height 18
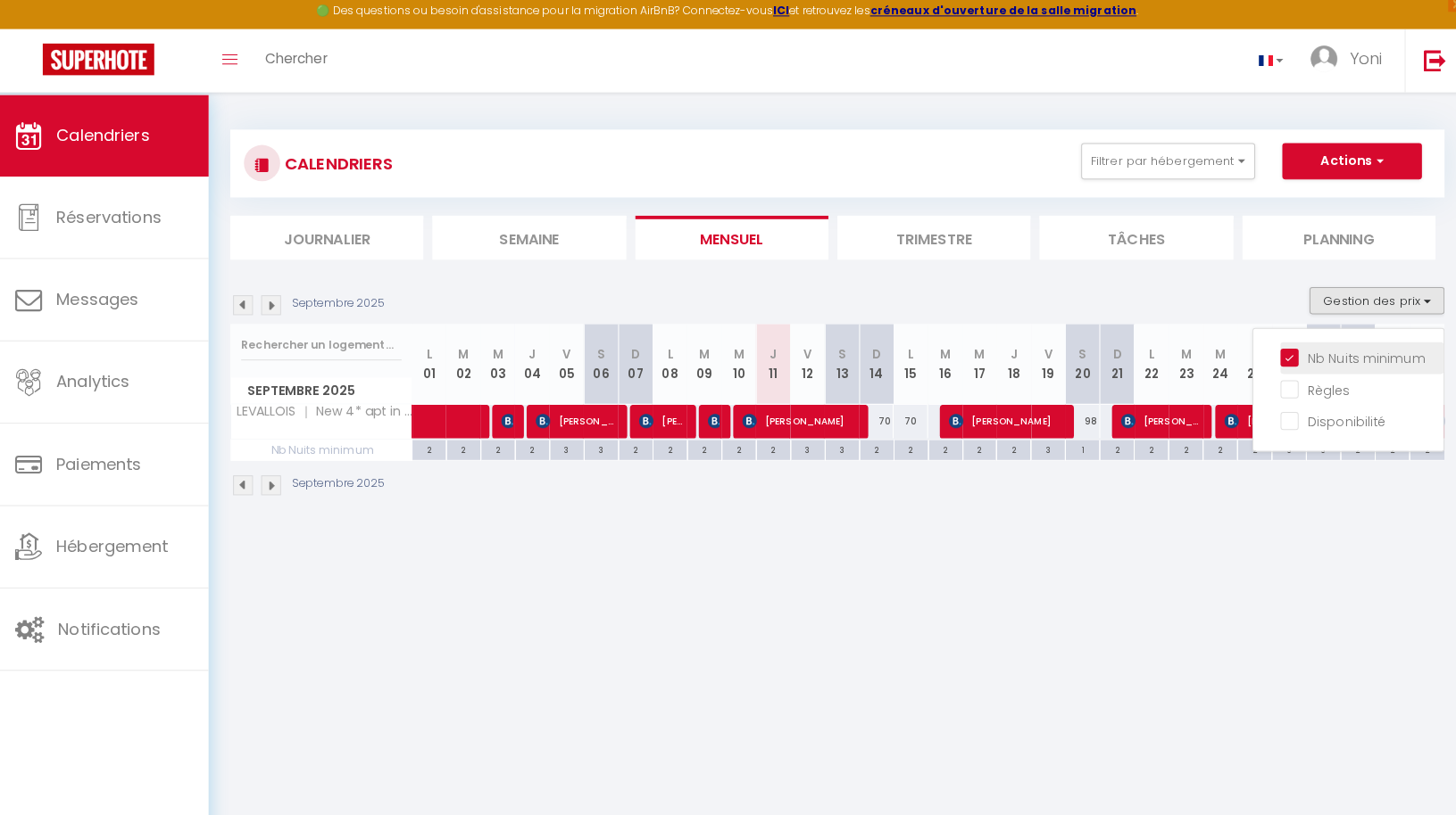
click at [1326, 349] on input "Nb Nuits minimum" at bounding box center [1353, 357] width 161 height 18
checkbox input "false"
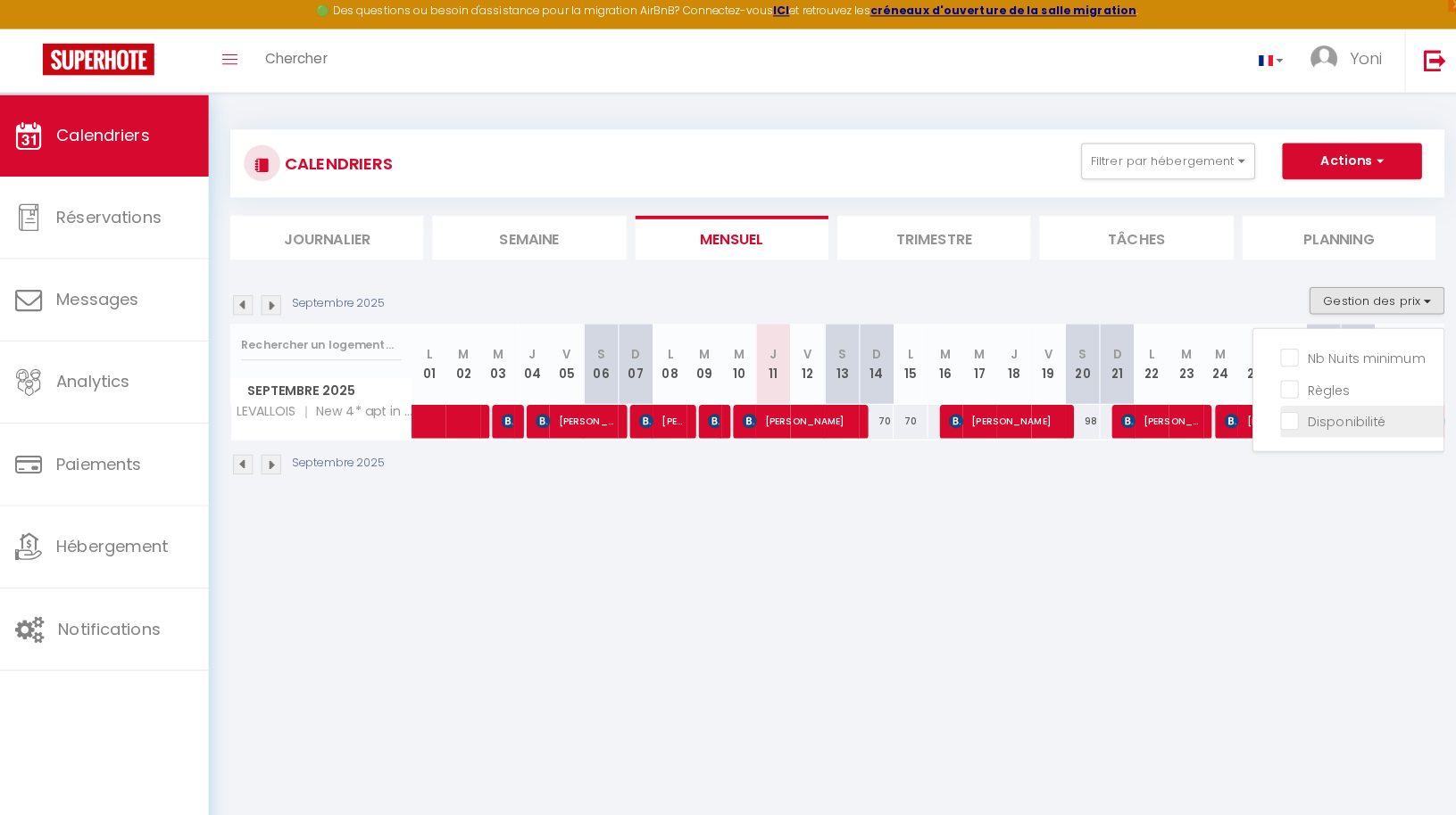
click at [1292, 414] on input "Disponibilité" at bounding box center [1353, 420] width 161 height 18
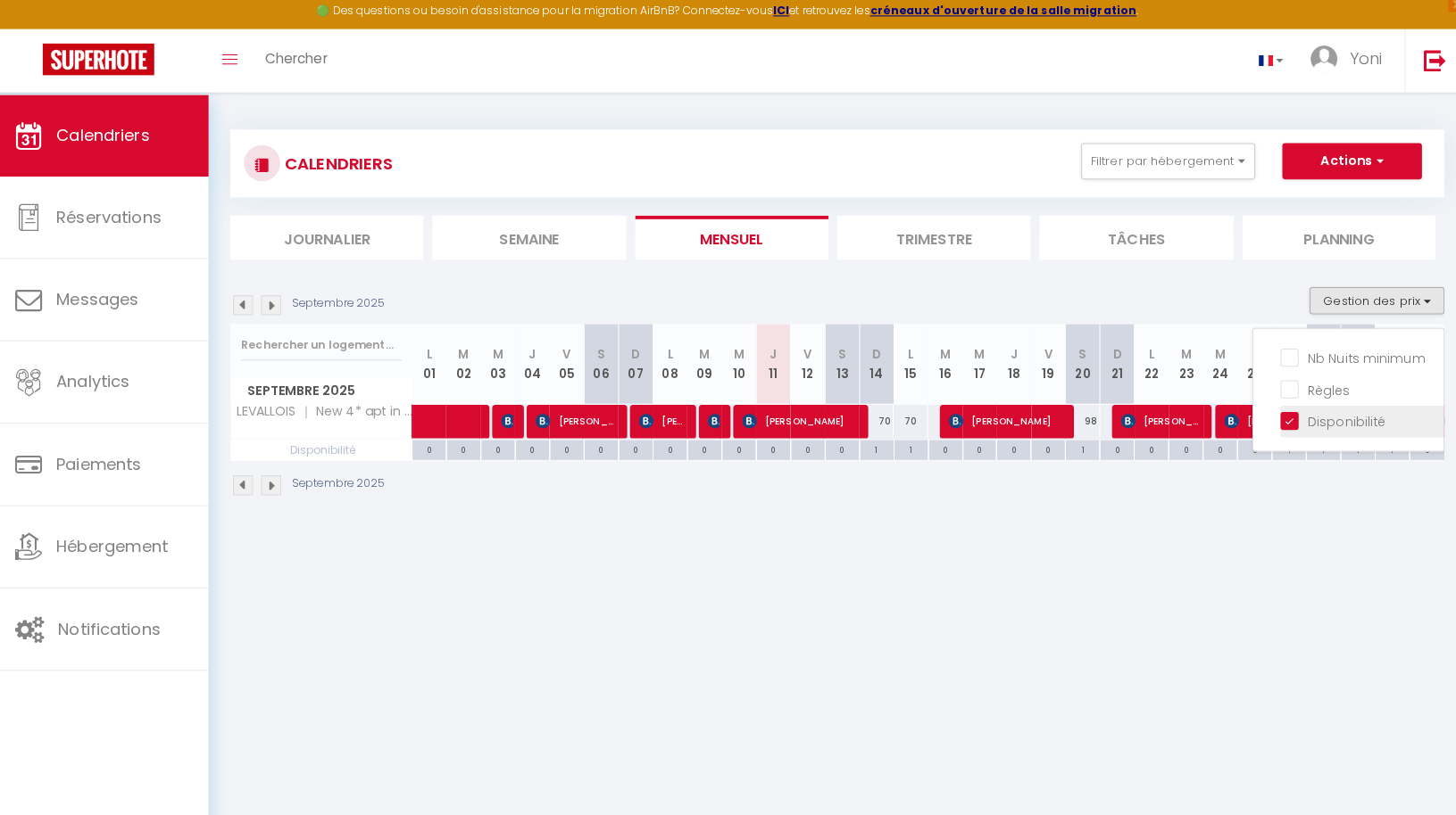
click at [1292, 414] on input "Disponibilité" at bounding box center [1353, 420] width 161 height 18
checkbox input "false"
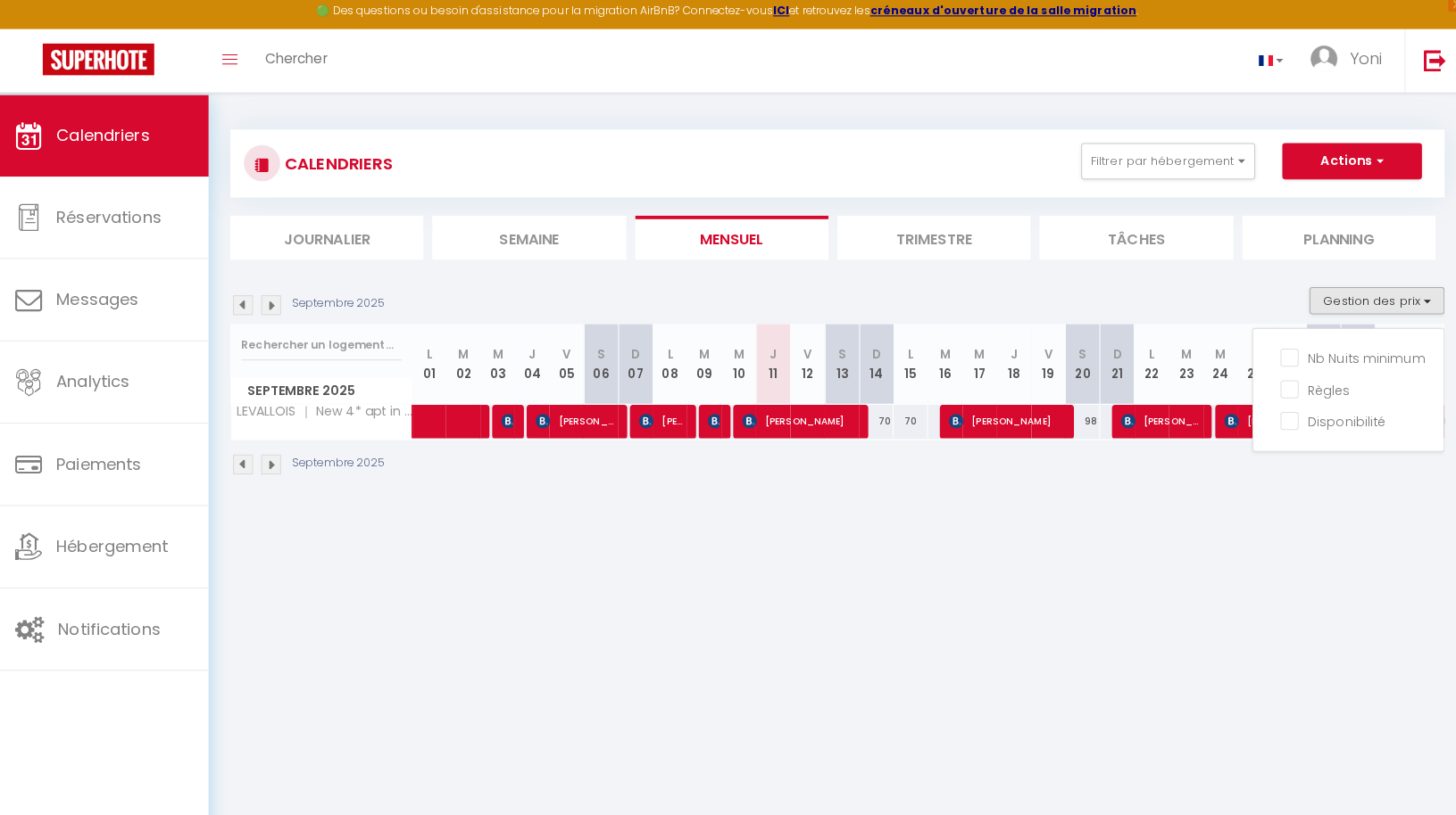
click at [1365, 290] on button "Gestion des prix" at bounding box center [1368, 302] width 133 height 27
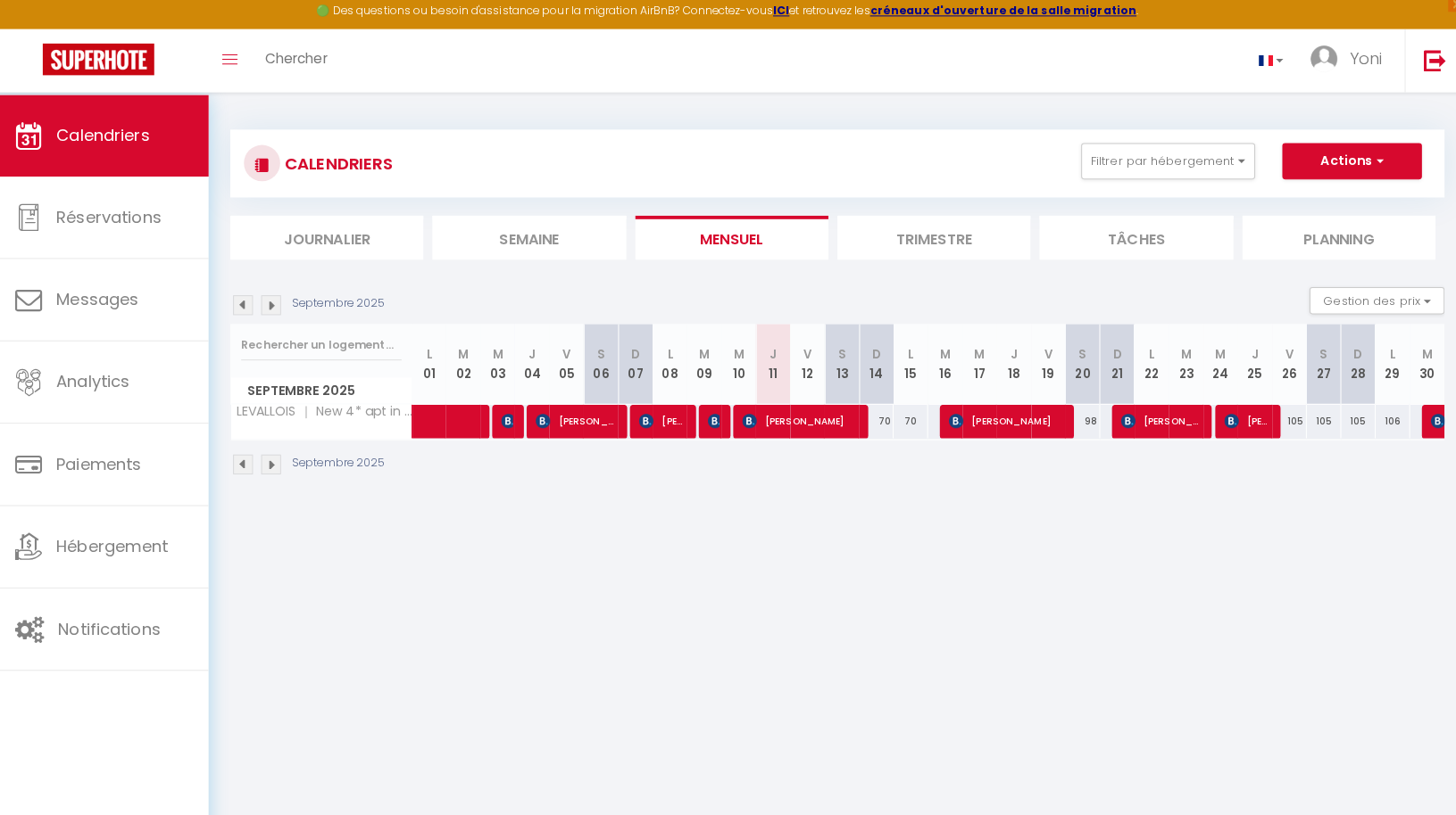
click at [458, 244] on li "Semaine" at bounding box center [532, 240] width 190 height 43
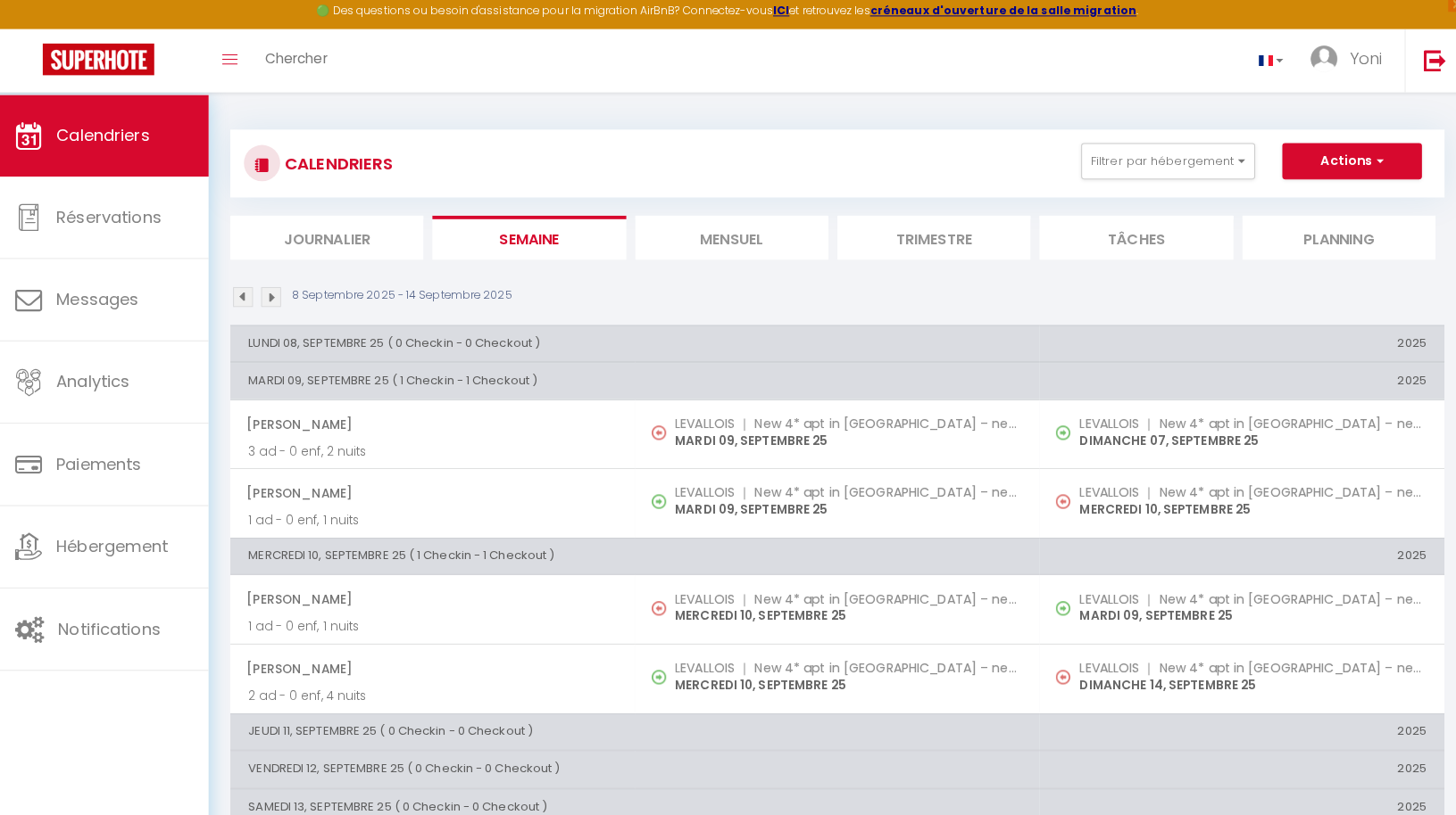
click at [341, 205] on div "CALENDRIERS Filtrer par hébergement Tous LEVALLOIS ｜ New 4* apt in [GEOGRAPHIC_…" at bounding box center [836, 198] width 1196 height 129
click at [312, 240] on li "Journalier" at bounding box center [332, 240] width 190 height 43
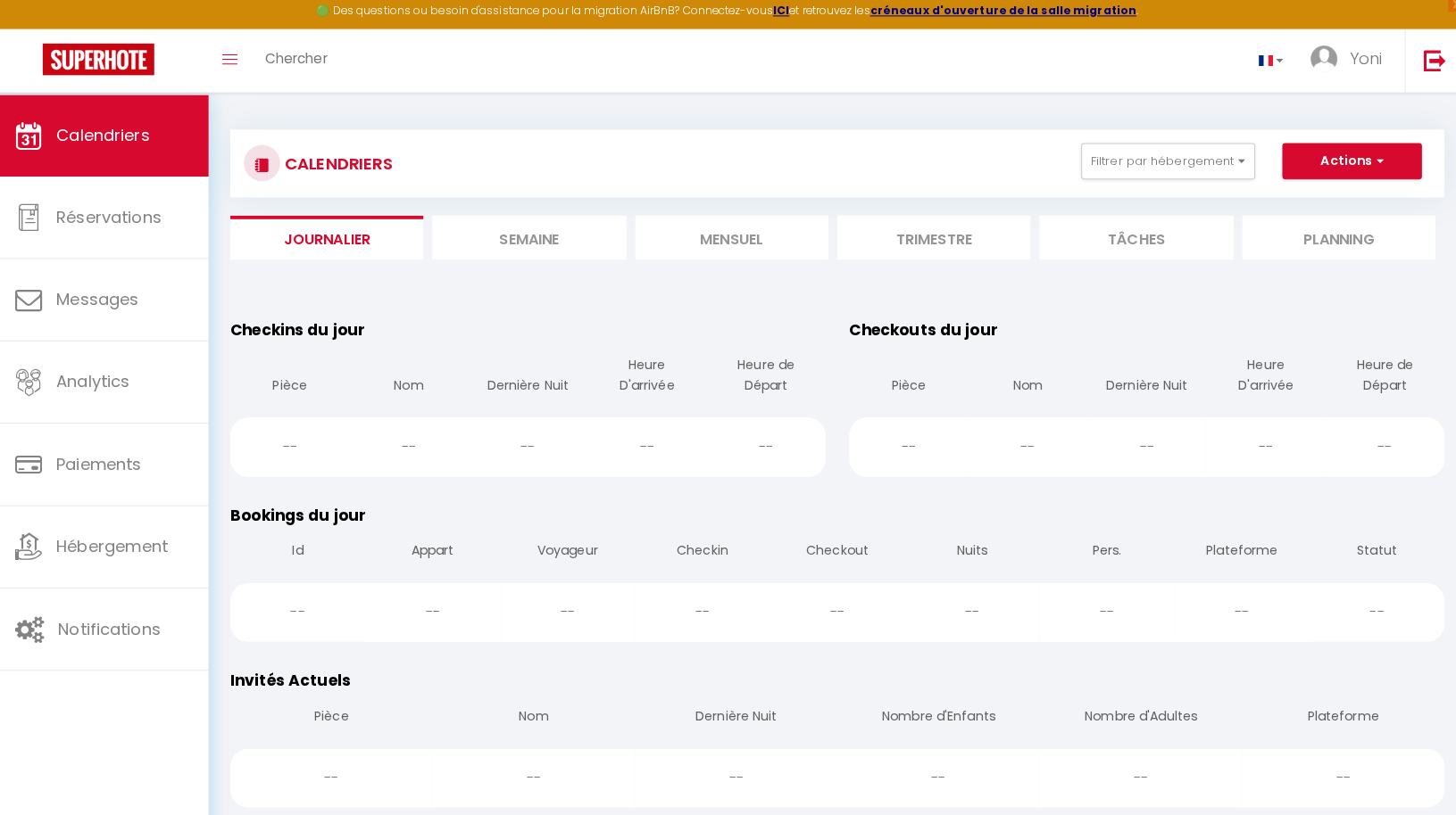
click at [739, 234] on li "Mensuel" at bounding box center [732, 240] width 190 height 43
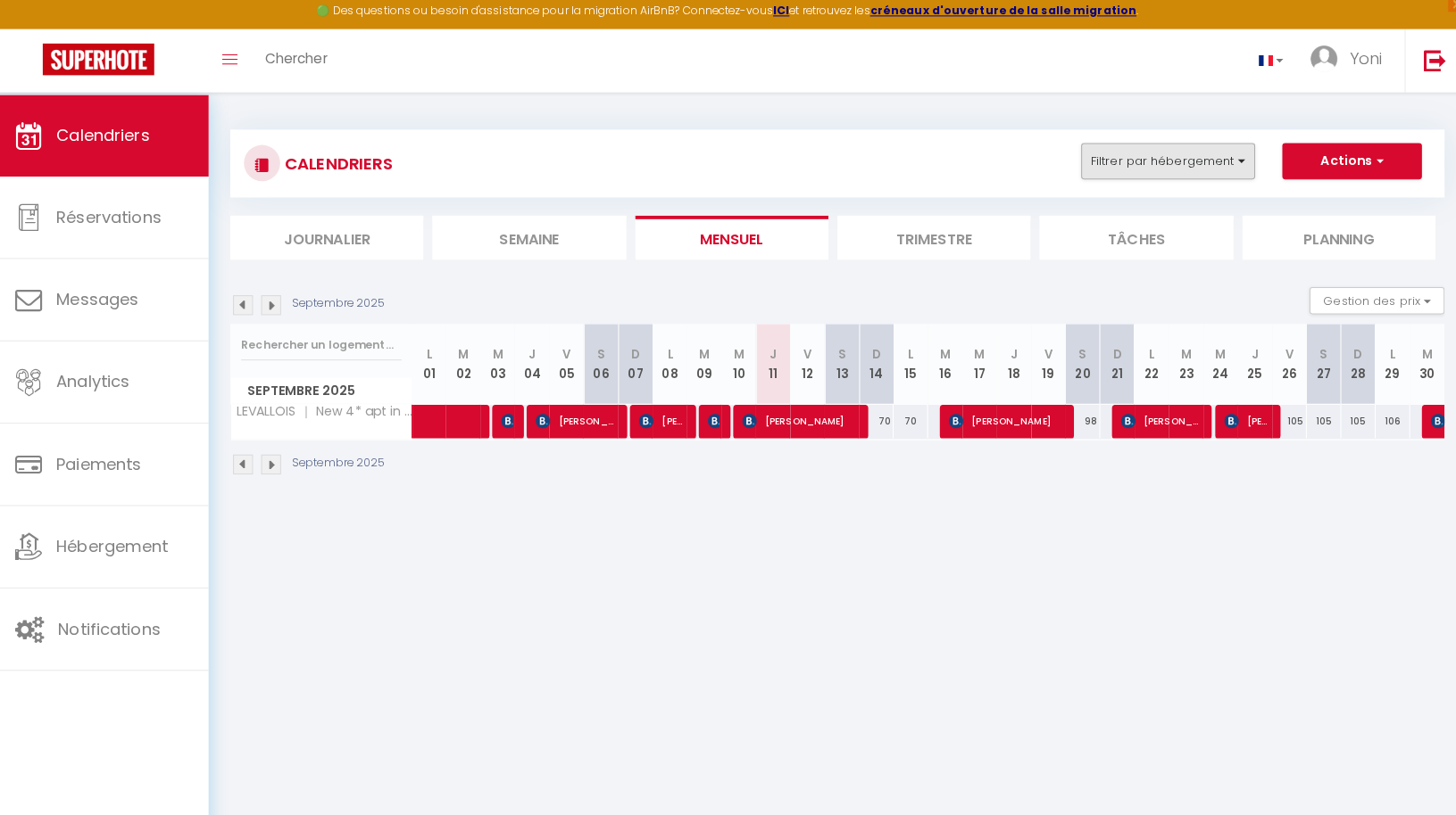
click at [1182, 156] on button "Filtrer par hébergement" at bounding box center [1162, 165] width 171 height 36
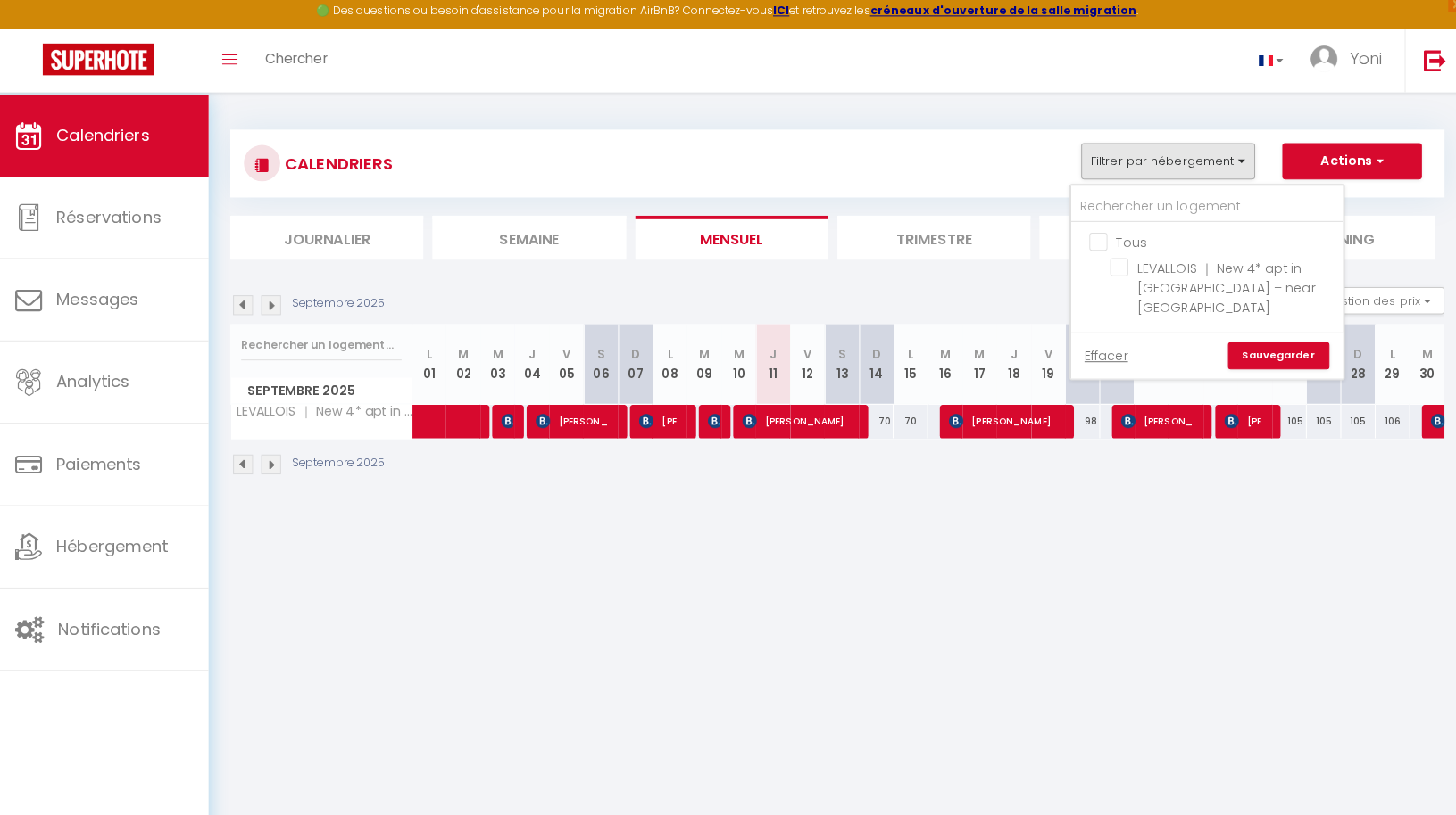
click at [878, 152] on div "CALENDRIERS Filtrer par hébergement Tous LEVALLOIS ｜ New 4* apt in [GEOGRAPHIC_…" at bounding box center [836, 167] width 1169 height 40
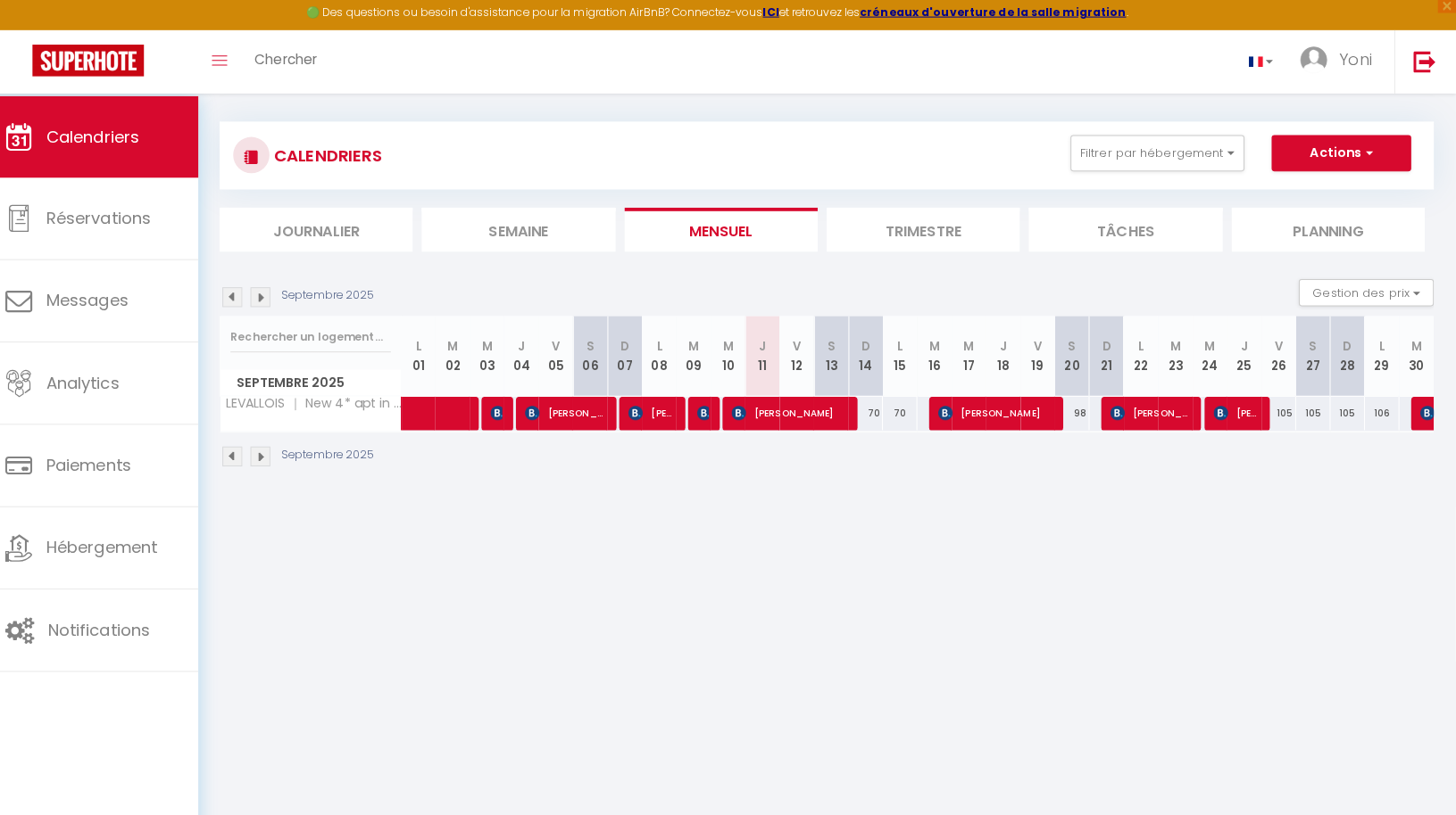
scroll to position [13, 0]
click at [241, 452] on img at bounding box center [250, 454] width 19 height 19
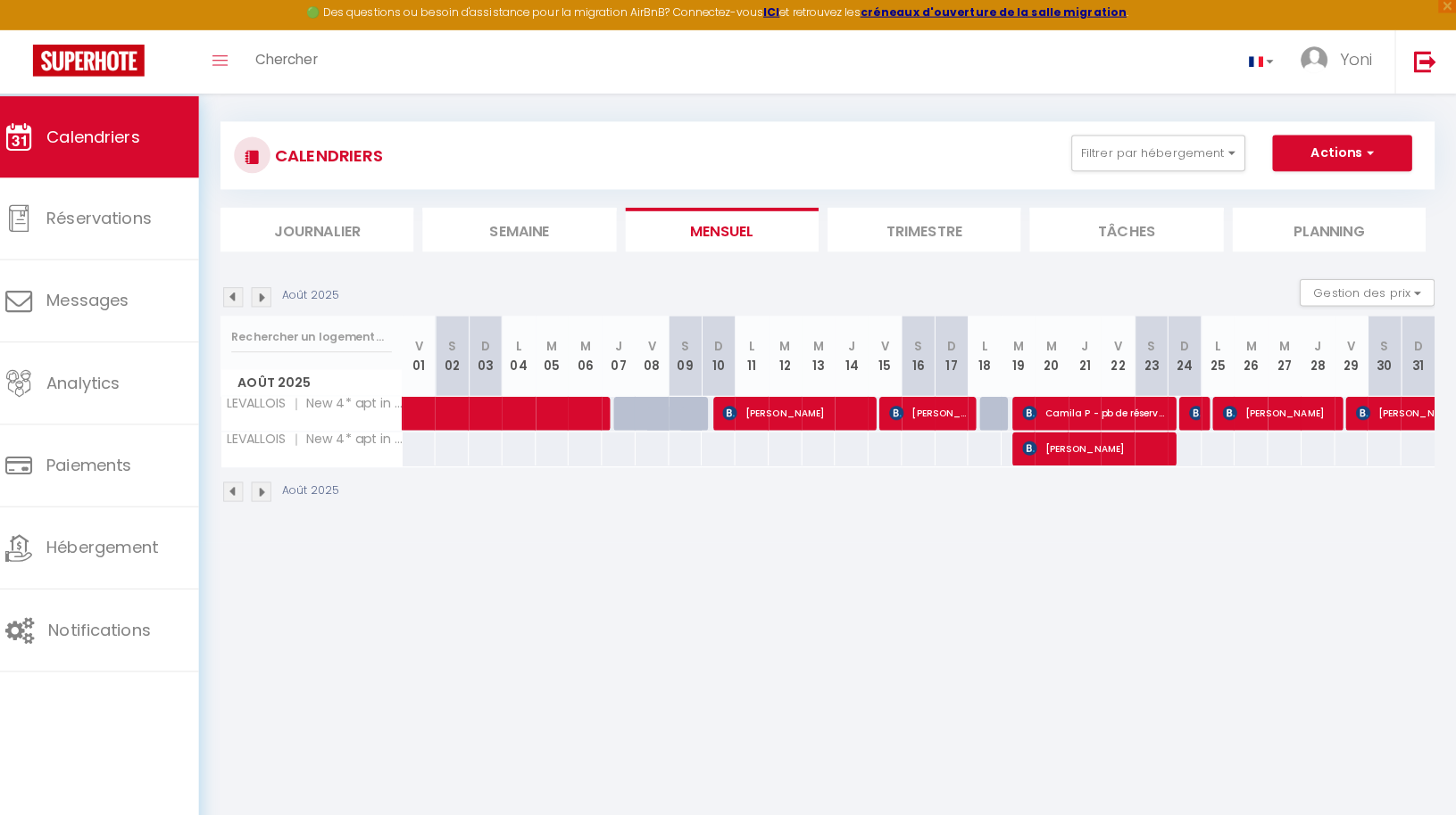
click at [268, 488] on img at bounding box center [278, 489] width 19 height 19
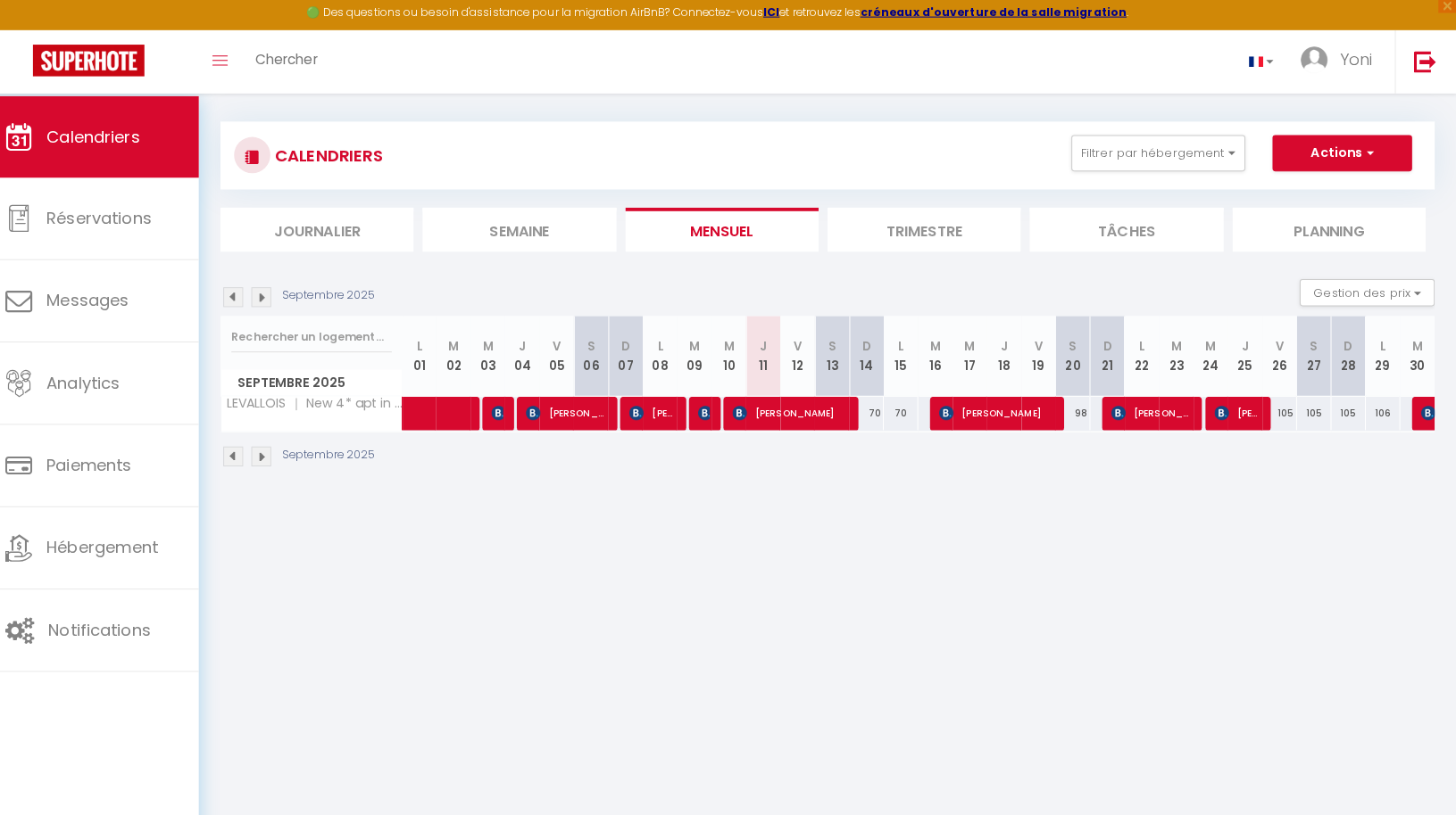
click at [260, 488] on div "CALENDRIERS Filtrer par hébergement Tous LEVALLOIS ｜ New 4* apt in [GEOGRAPHIC_…" at bounding box center [836, 296] width 1239 height 418
click at [268, 459] on img at bounding box center [278, 454] width 19 height 19
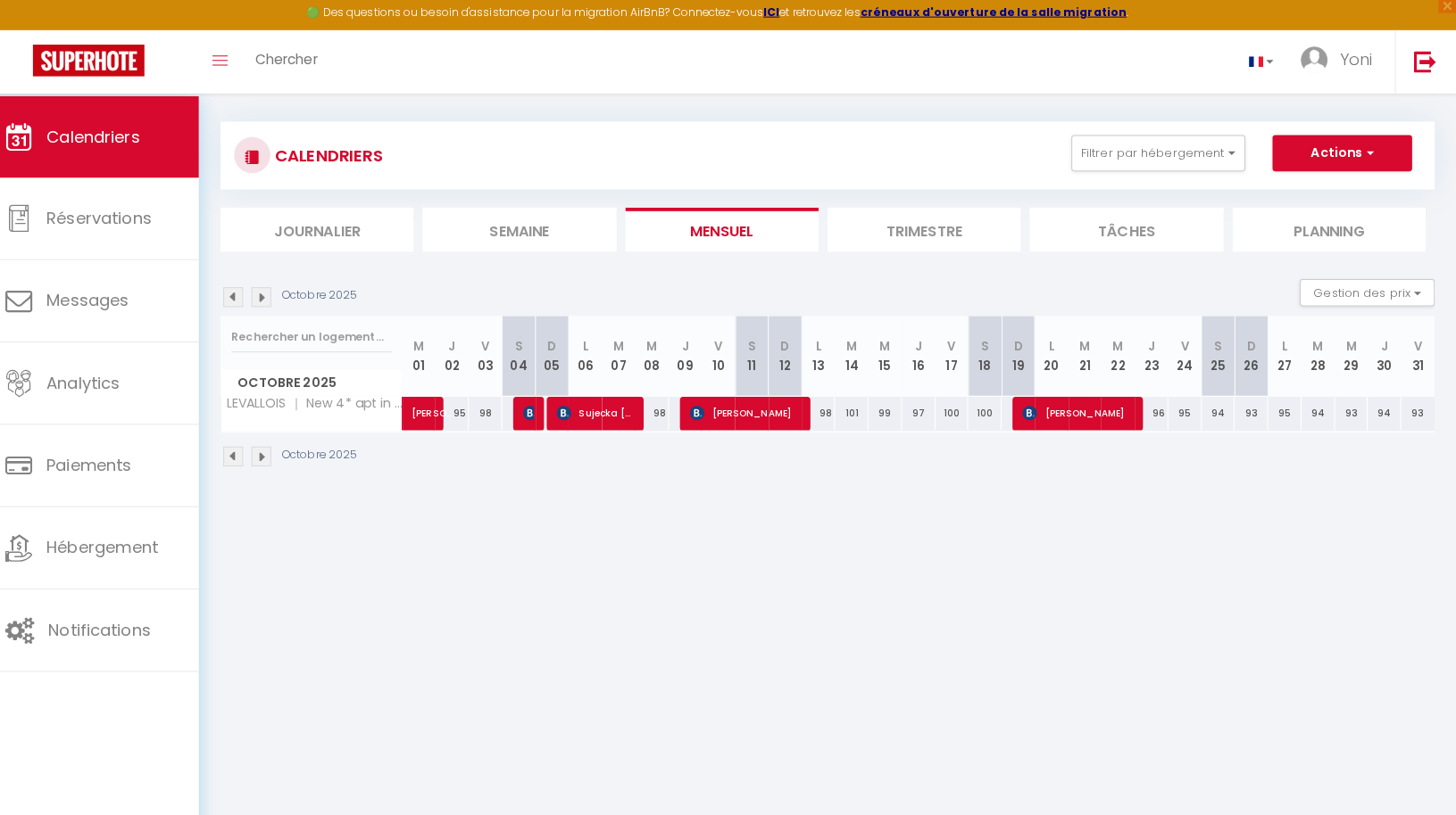
click at [268, 459] on img at bounding box center [278, 454] width 19 height 19
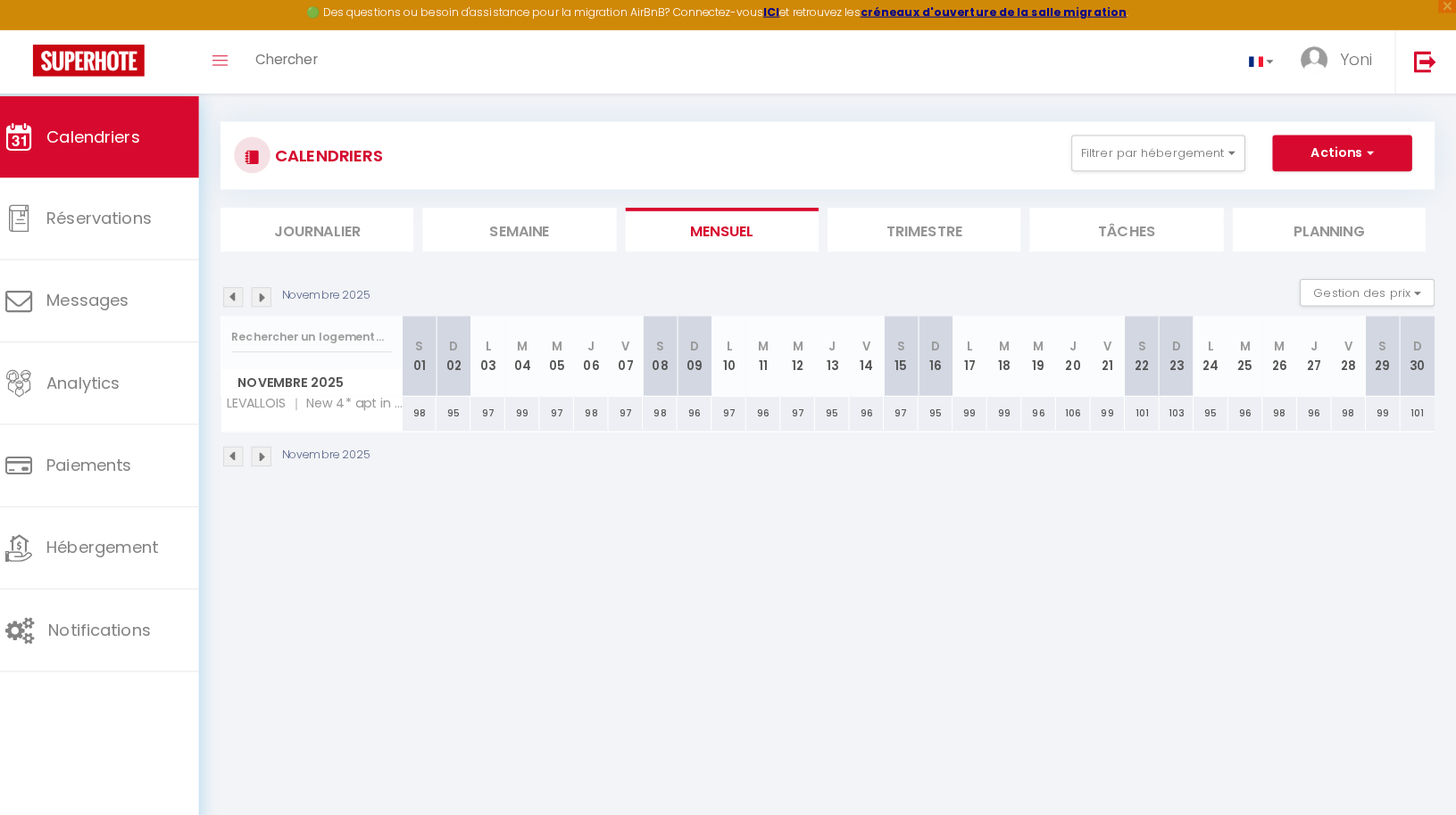
click at [241, 454] on img at bounding box center [250, 454] width 19 height 19
